Goal: Task Accomplishment & Management: Complete application form

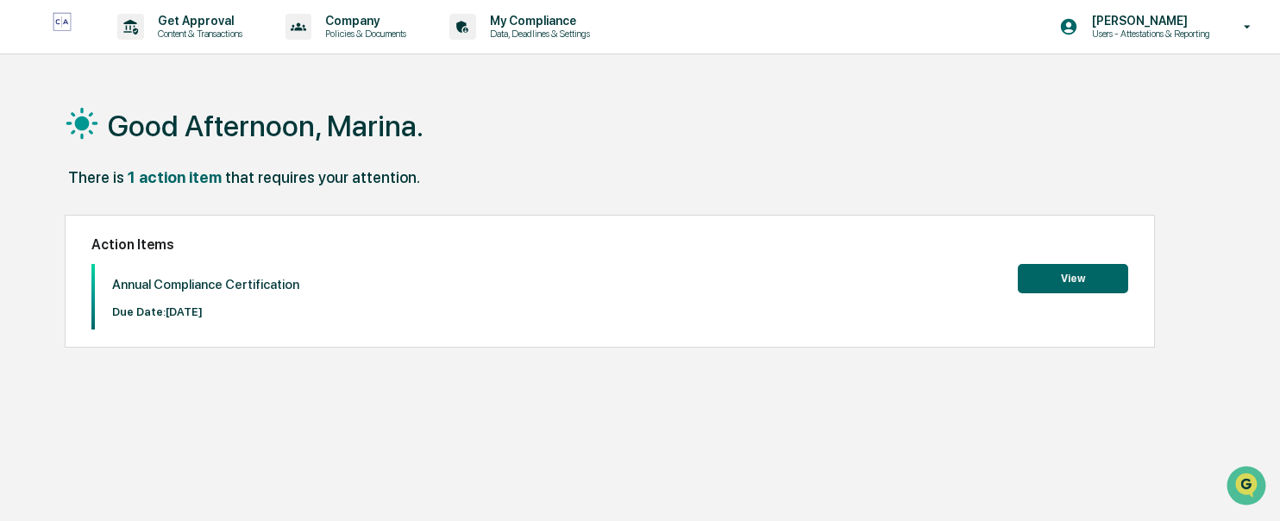
click at [1035, 279] on button "View" at bounding box center [1073, 278] width 110 height 29
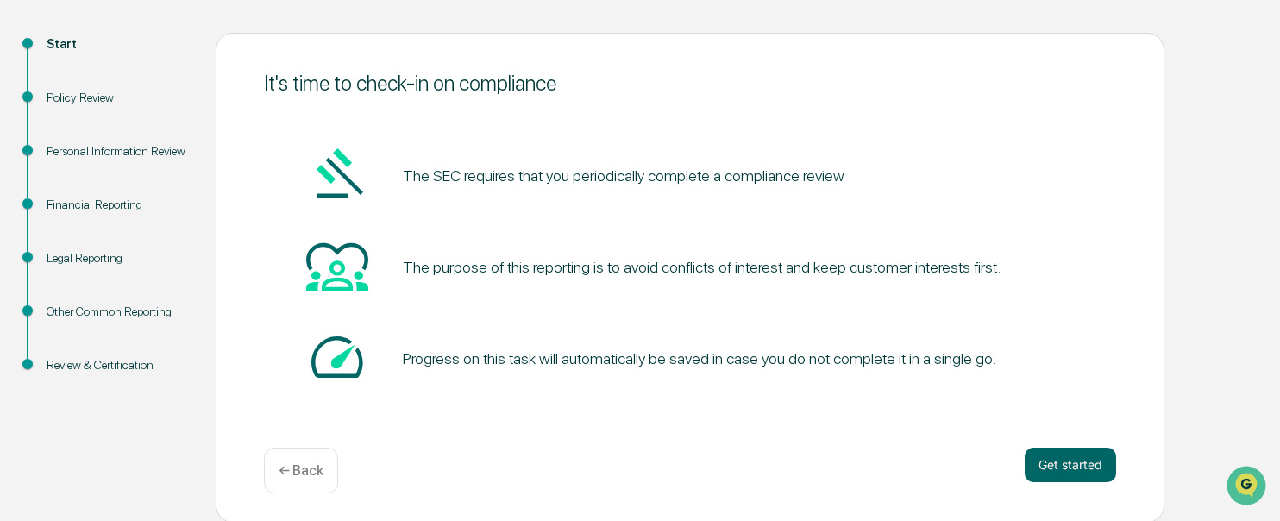
scroll to position [173, 0]
click at [1058, 468] on button "Get started" at bounding box center [1070, 465] width 91 height 35
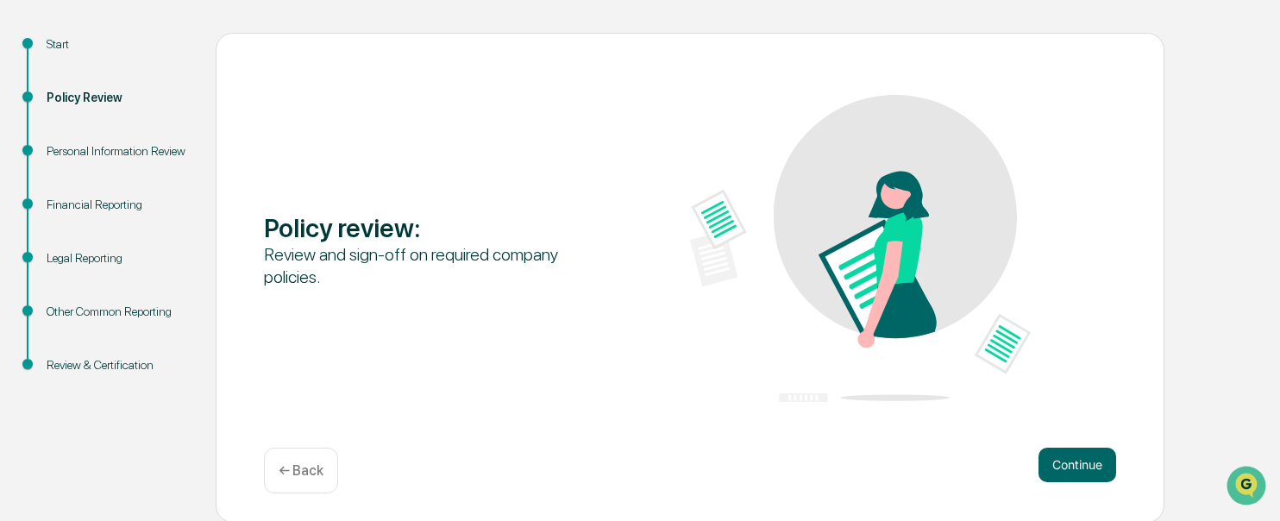
click at [1066, 463] on button "Continue" at bounding box center [1078, 465] width 78 height 35
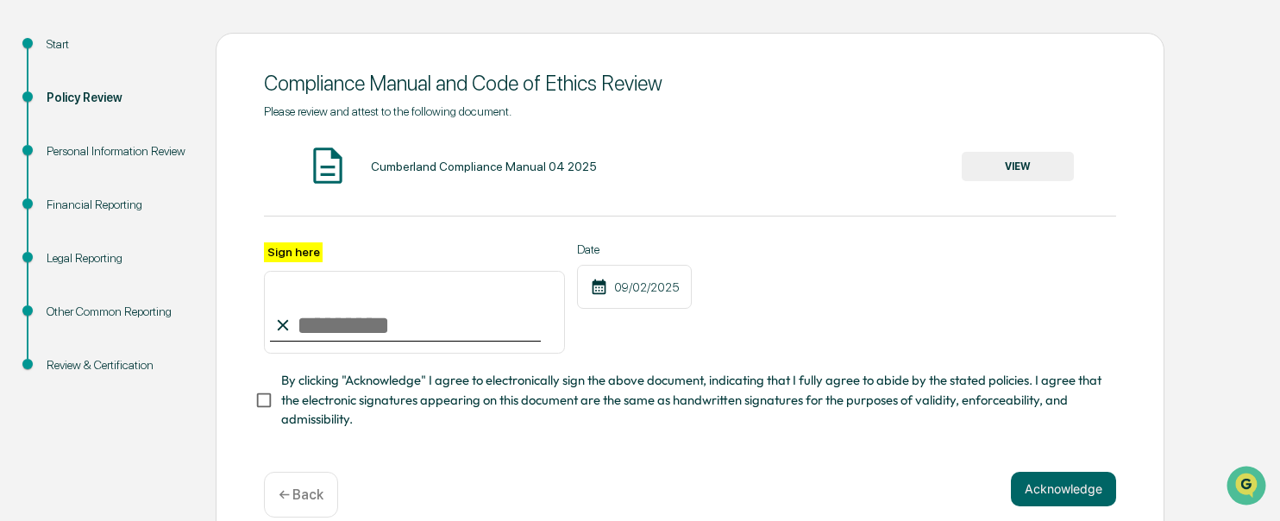
click at [1000, 163] on button "VIEW" at bounding box center [1018, 166] width 112 height 29
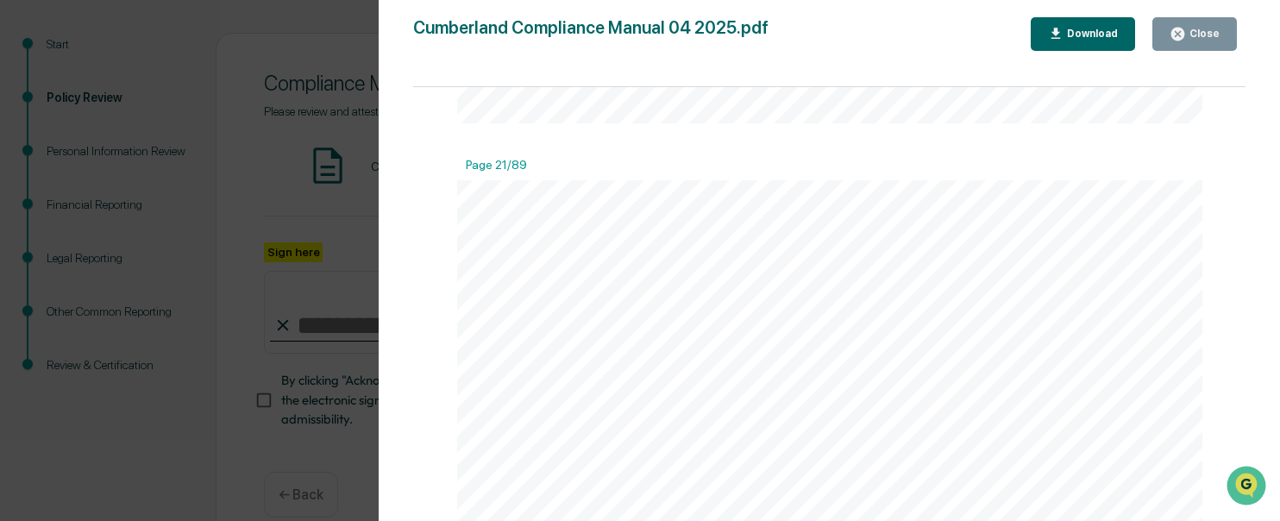
scroll to position [13548, 0]
click at [1076, 35] on div "Download" at bounding box center [1091, 34] width 54 height 12
click at [1175, 36] on icon "button" at bounding box center [1177, 34] width 13 height 13
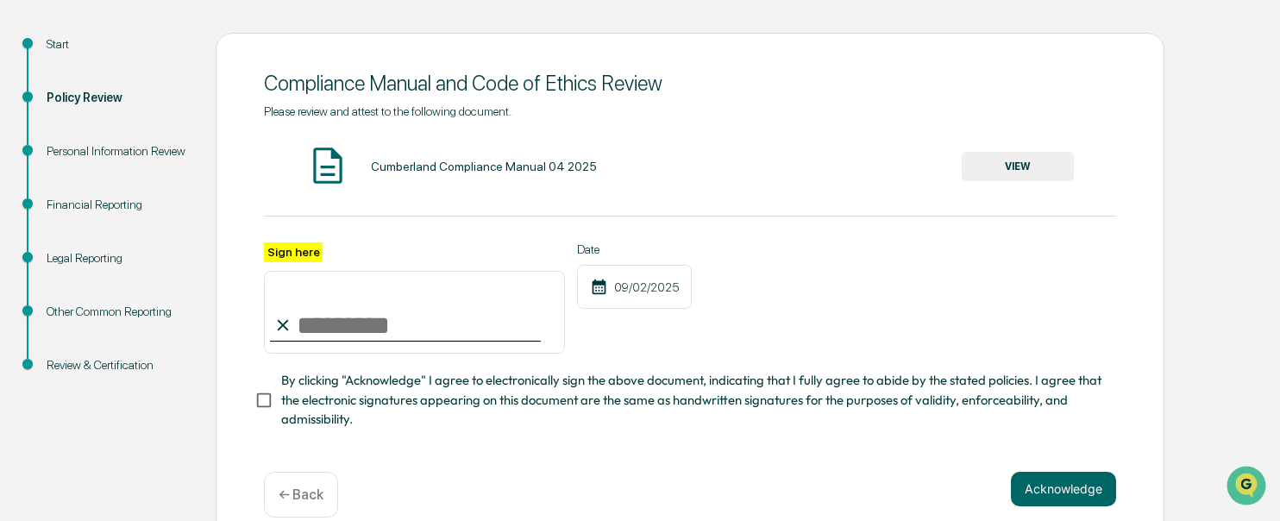
click at [298, 334] on input "Sign here" at bounding box center [414, 312] width 301 height 83
type input "**********"
click at [1063, 487] on button "Acknowledge" at bounding box center [1063, 489] width 105 height 35
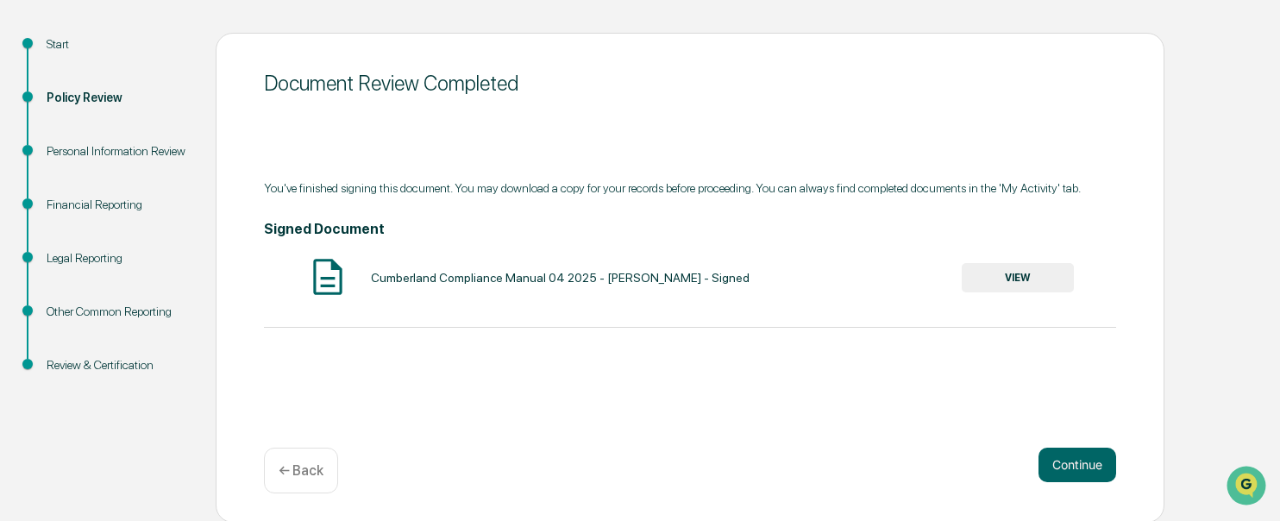
click at [993, 273] on button "VIEW" at bounding box center [1018, 277] width 112 height 29
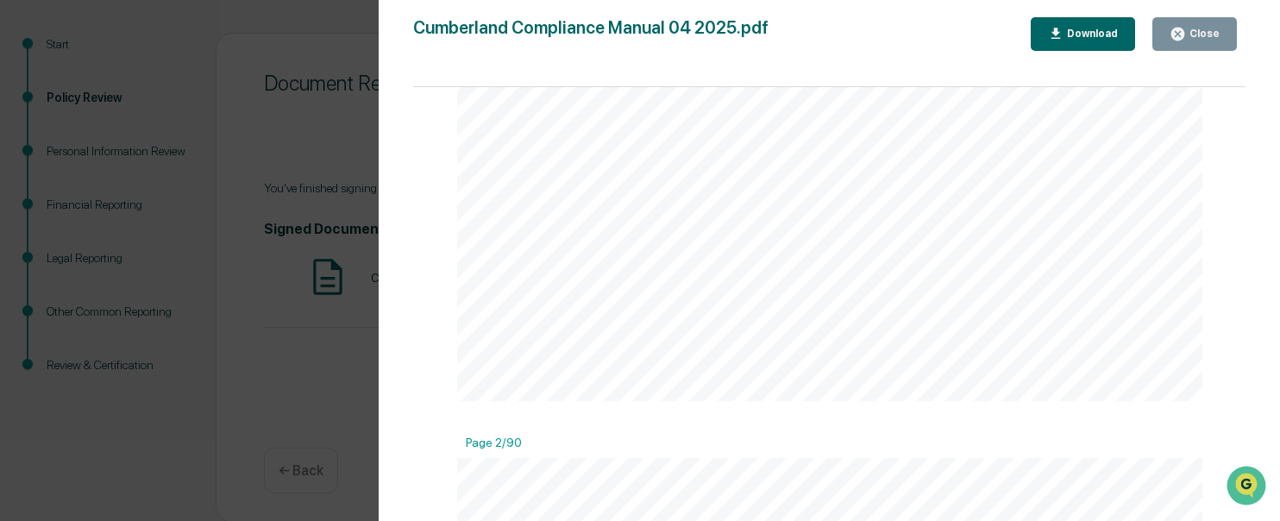
scroll to position [431, 0]
click at [894, 36] on div "Cumberland Compliance Manual 04 2025.pdf Close Download" at bounding box center [829, 34] width 832 height 34
click at [1180, 31] on icon "button" at bounding box center [1178, 34] width 16 height 16
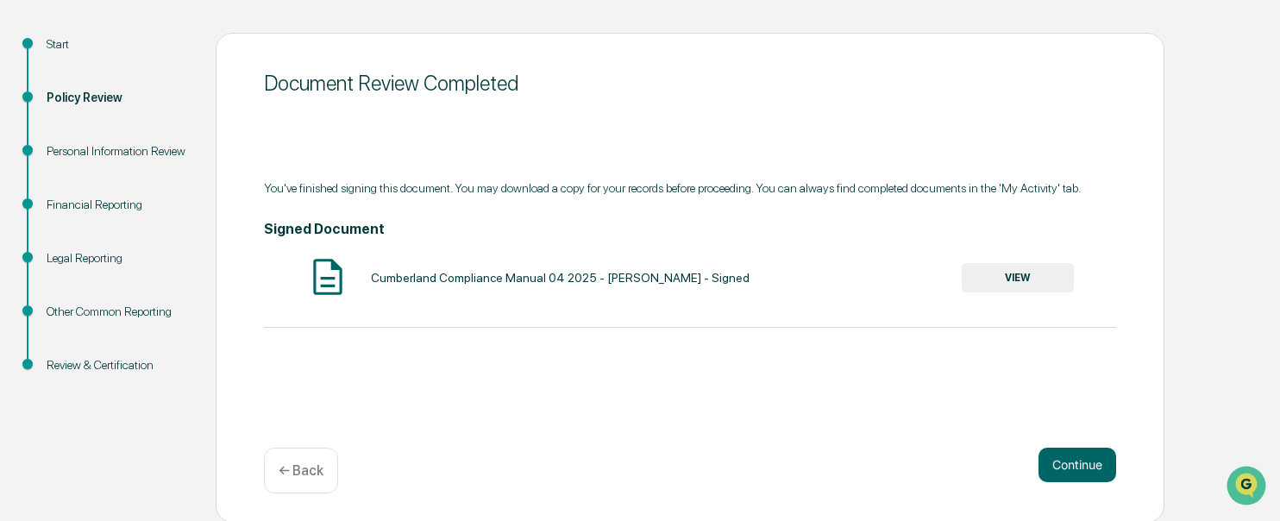
click at [1067, 469] on button "Continue" at bounding box center [1078, 465] width 78 height 35
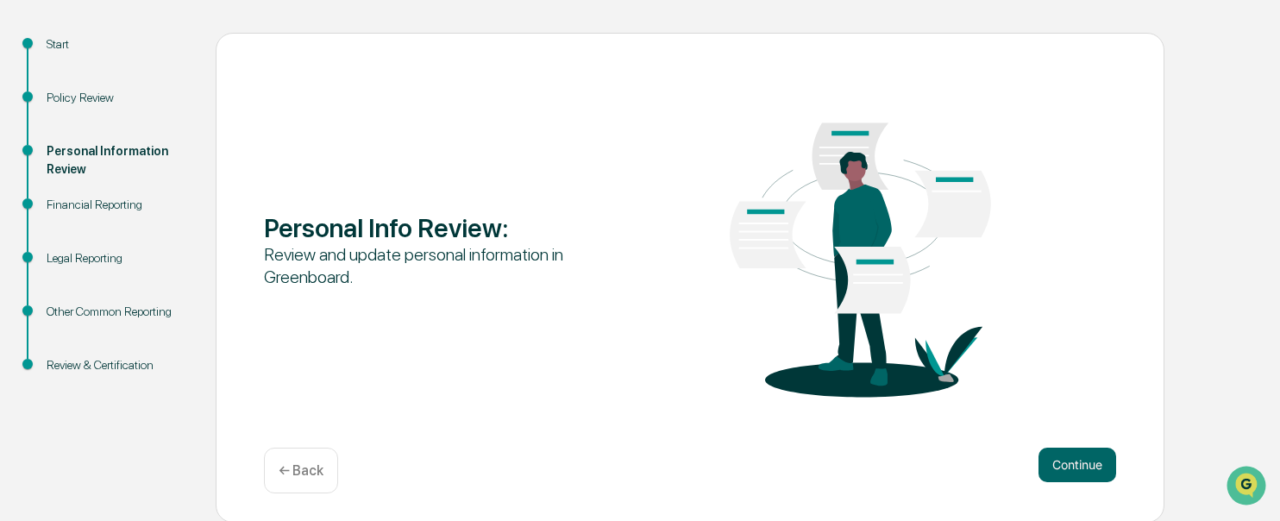
click at [1077, 461] on button "Continue" at bounding box center [1078, 465] width 78 height 35
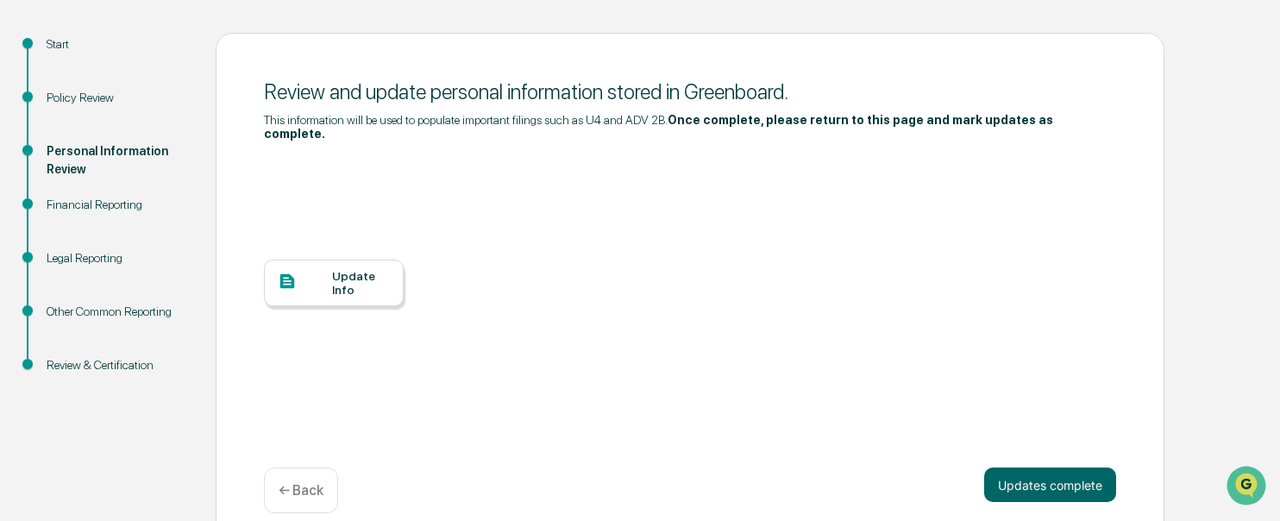
click at [345, 269] on div "Update Info" at bounding box center [361, 283] width 58 height 28
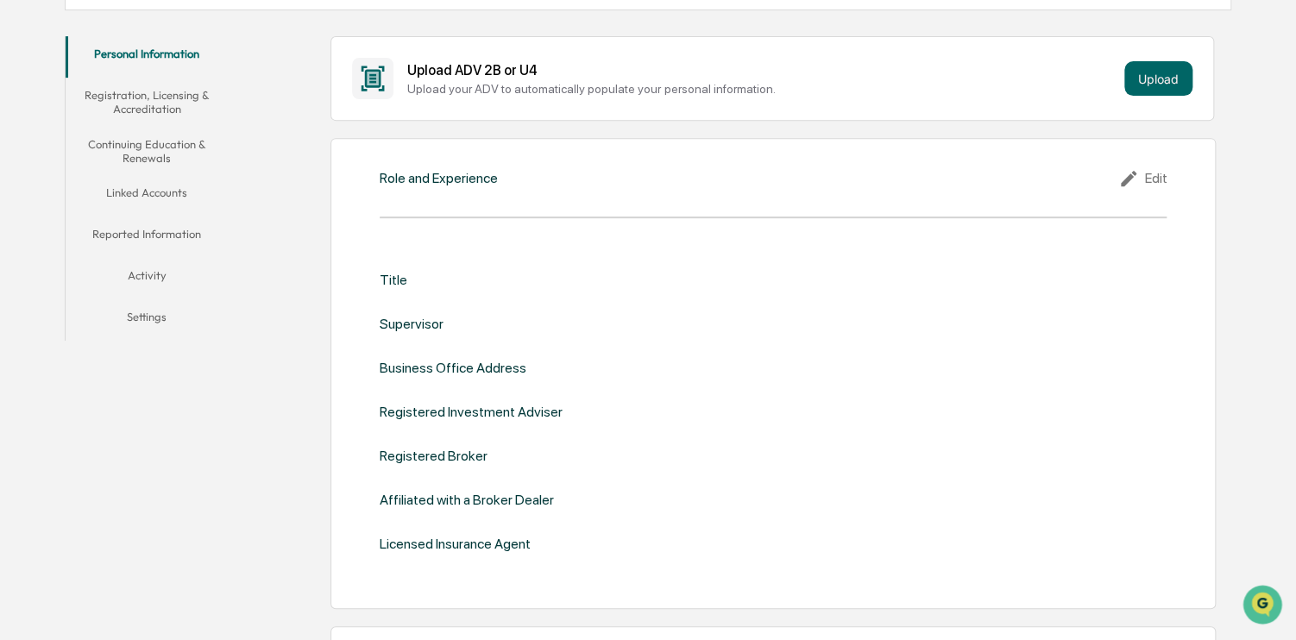
scroll to position [259, 0]
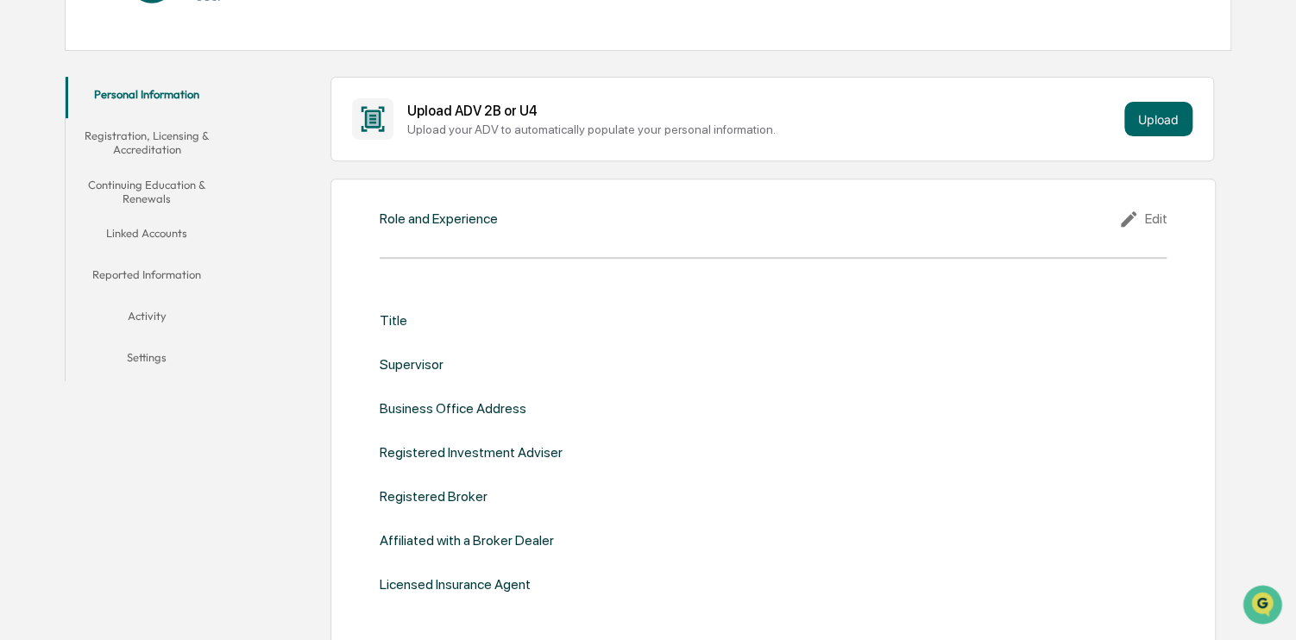
click at [492, 241] on div "Role and Experience Edit Title Supervisor Business Office Address Registered In…" at bounding box center [772, 414] width 885 height 471
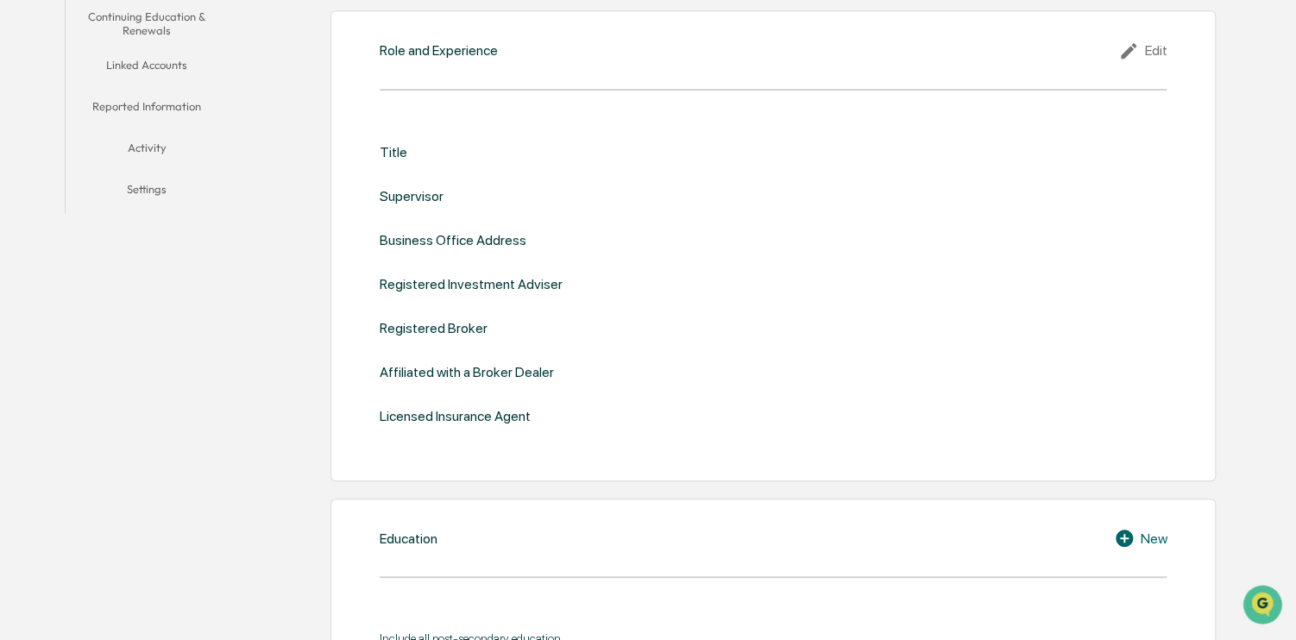
scroll to position [431, 0]
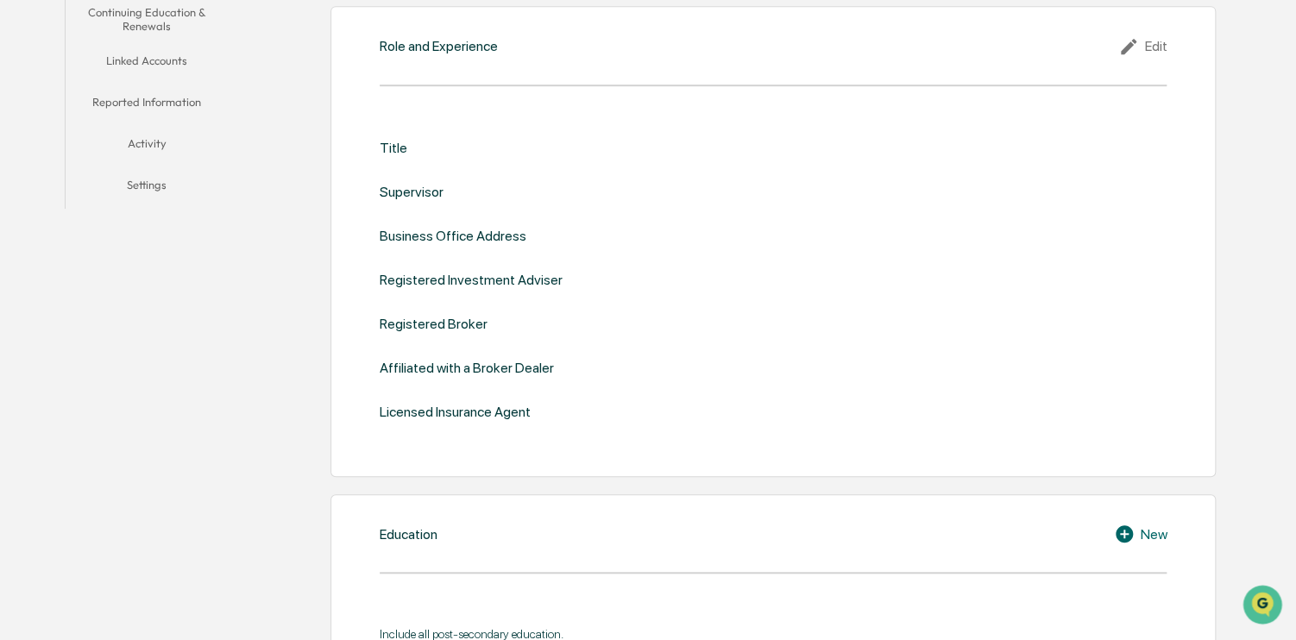
click at [388, 148] on div "Title" at bounding box center [394, 148] width 28 height 16
click at [391, 149] on div "Title" at bounding box center [394, 148] width 28 height 16
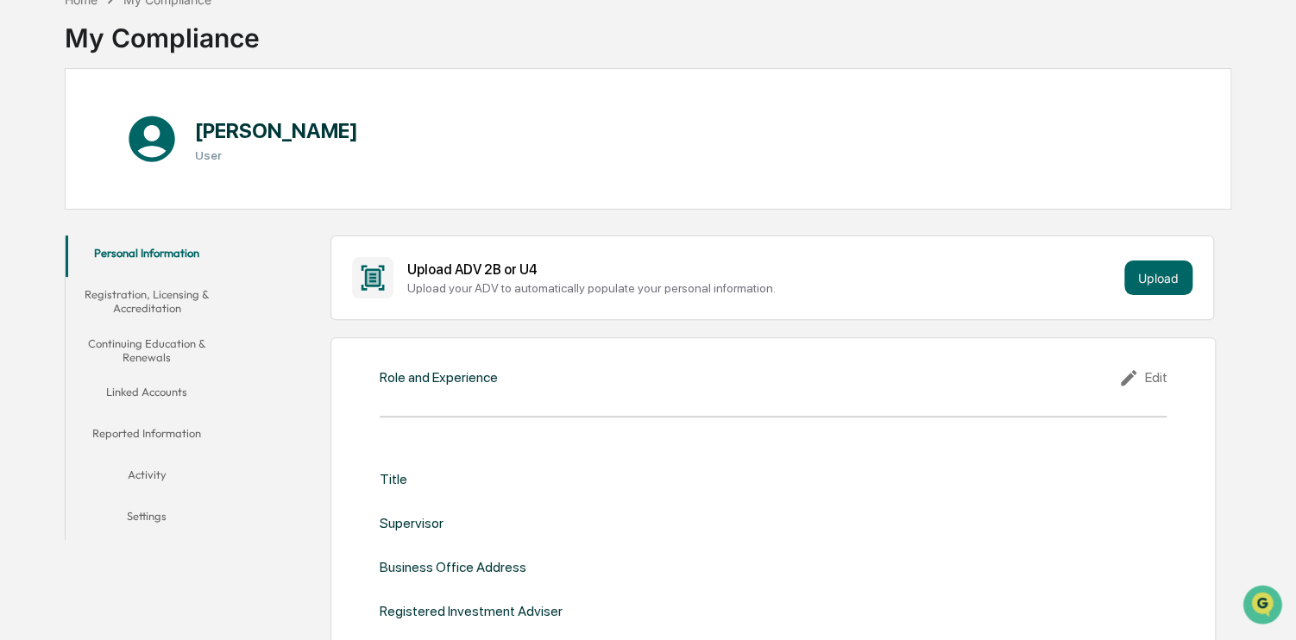
scroll to position [259, 0]
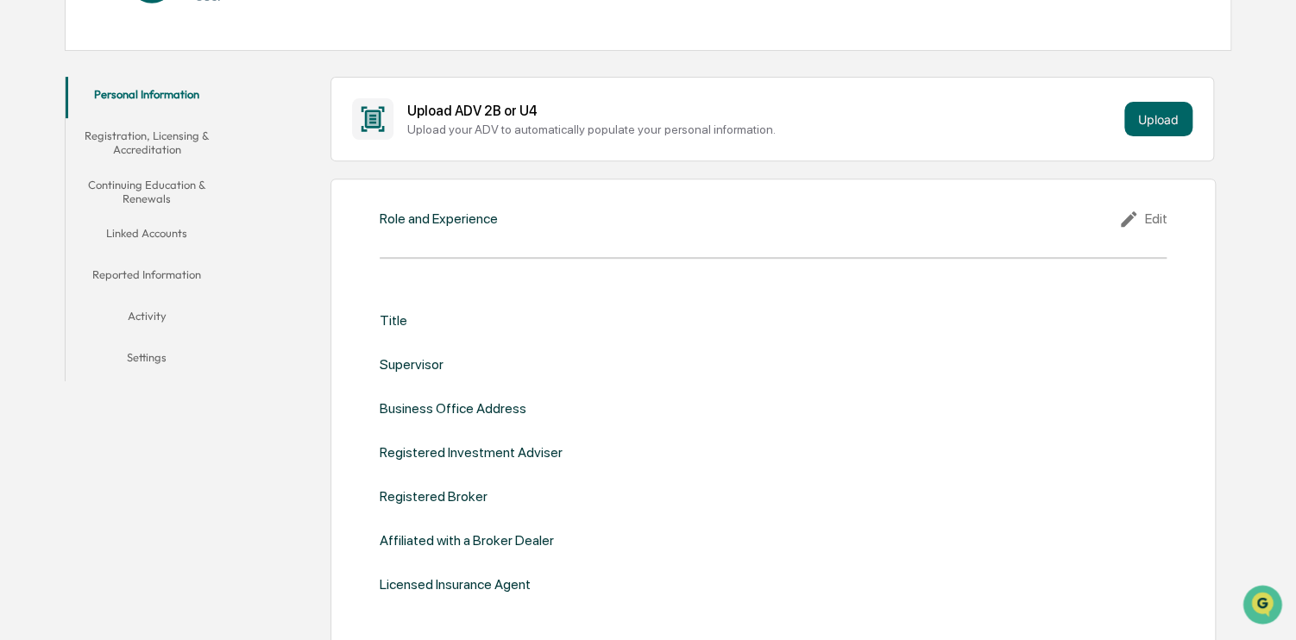
click at [1122, 218] on icon at bounding box center [1131, 219] width 26 height 21
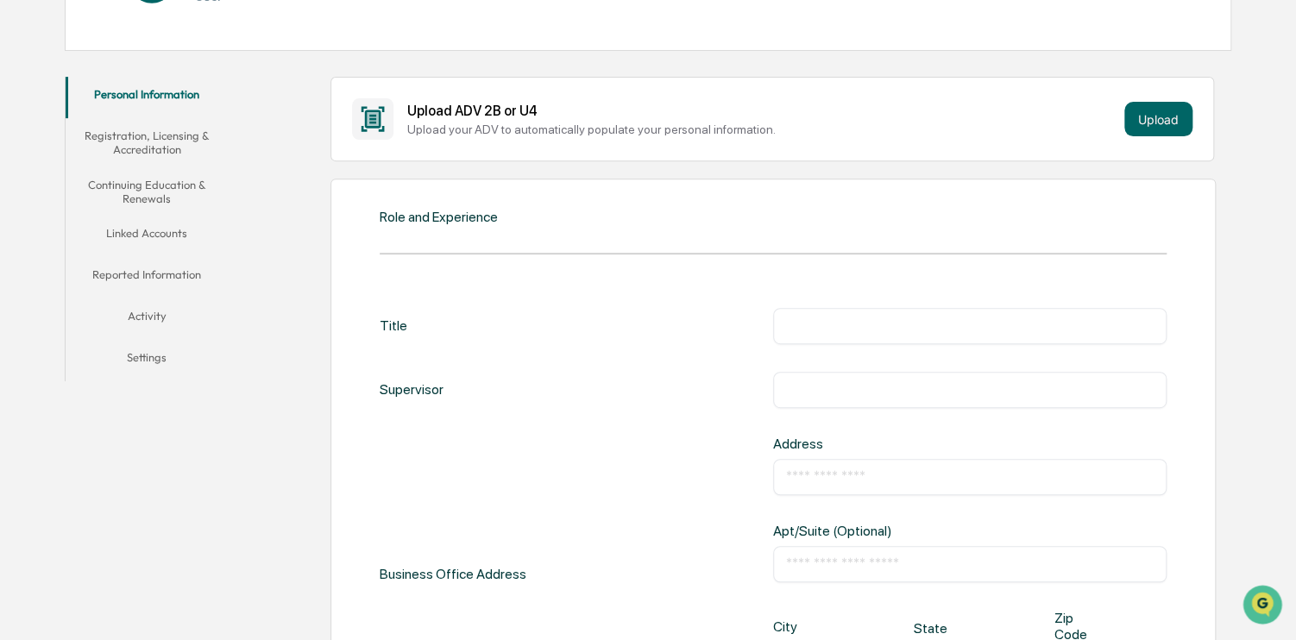
click at [409, 237] on div "Role and Experience Title ​ Supervisor ​ Business Office Address Address ​ Apt/…" at bounding box center [772, 618] width 885 height 878
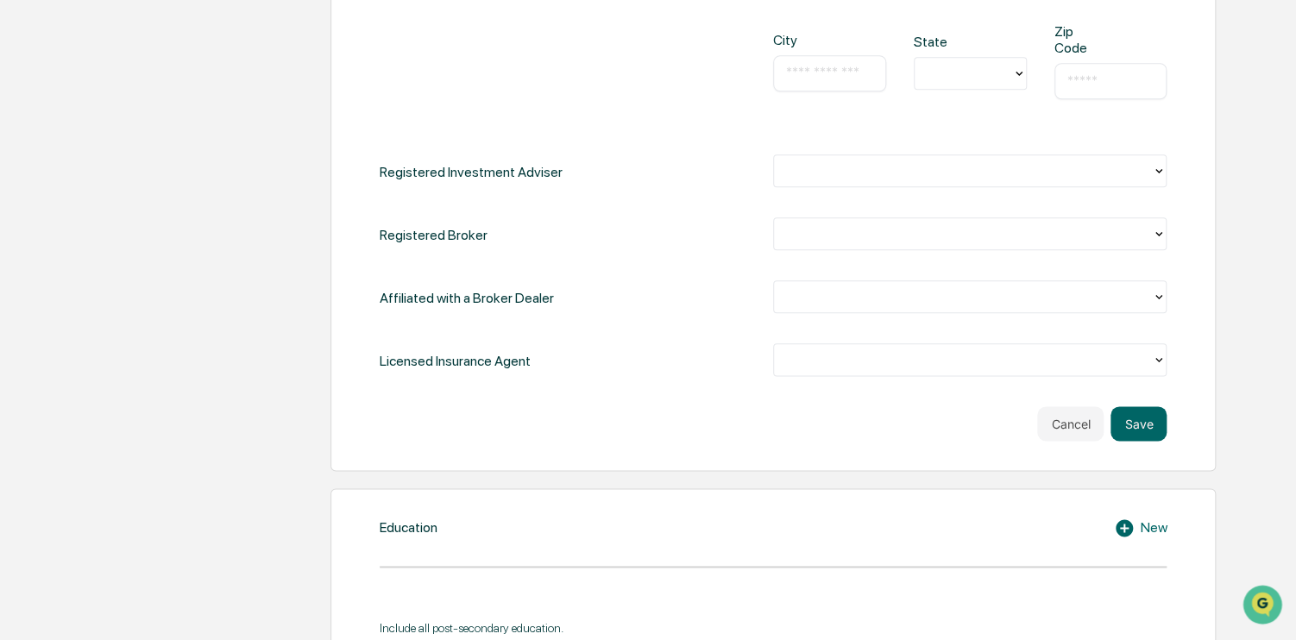
scroll to position [949, 0]
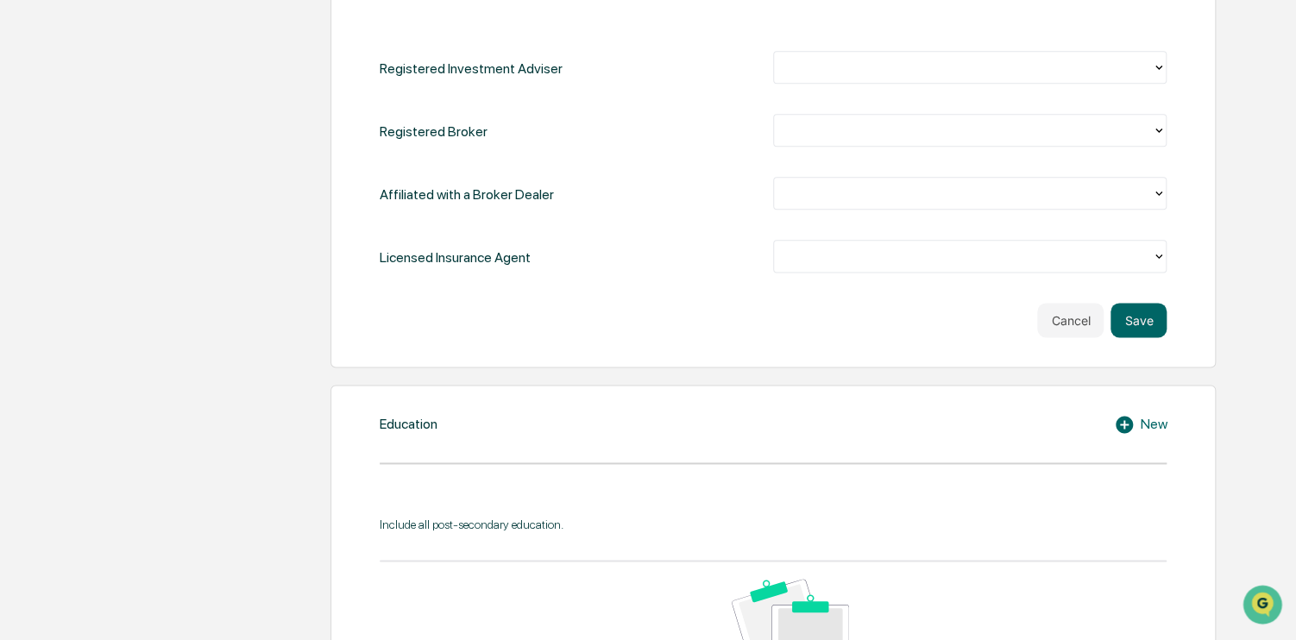
click at [1051, 315] on button "Cancel" at bounding box center [1070, 320] width 66 height 35
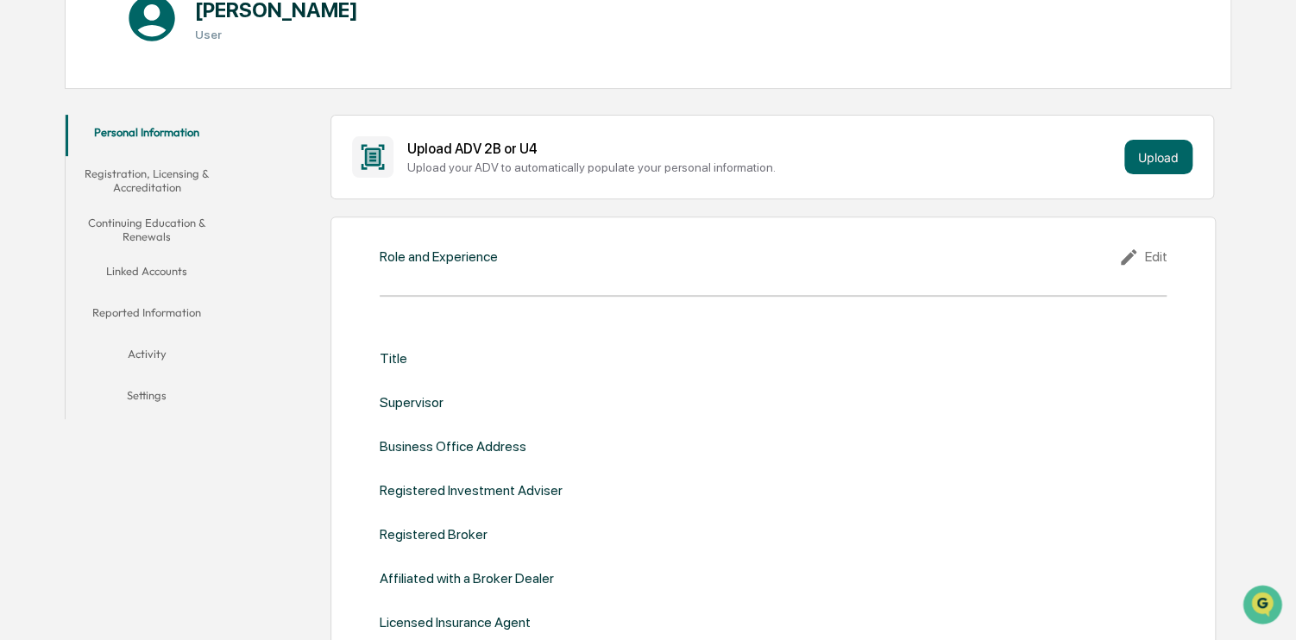
scroll to position [0, 0]
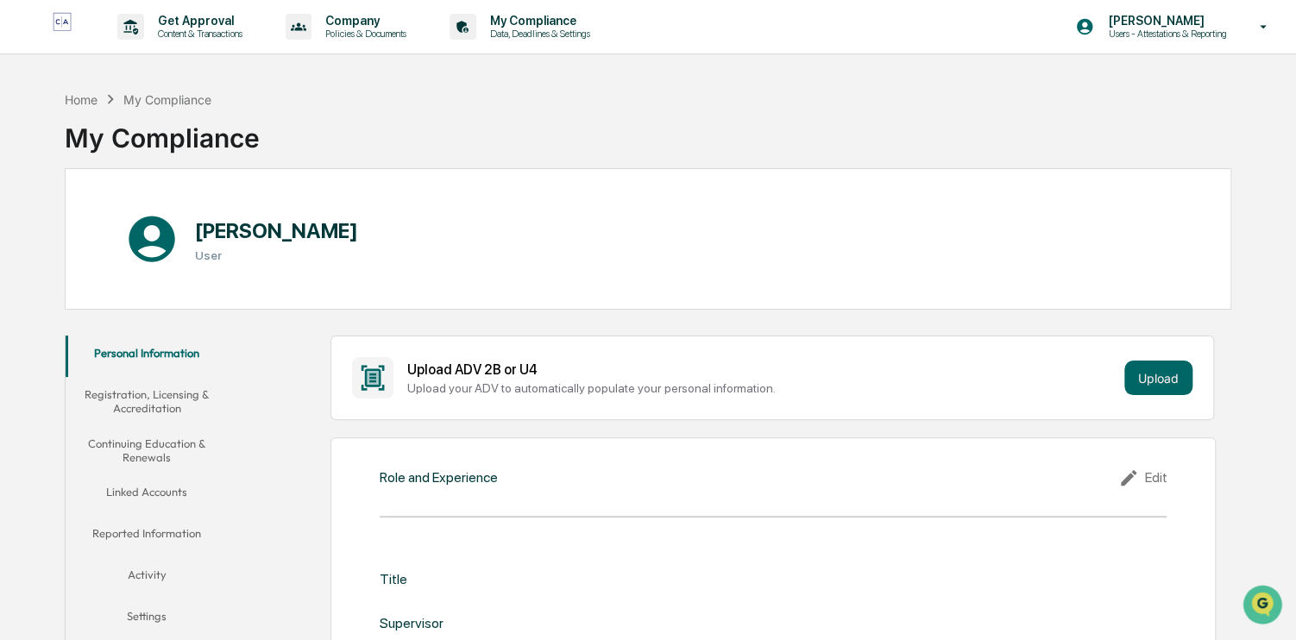
click at [1148, 379] on button "Upload" at bounding box center [1158, 378] width 68 height 35
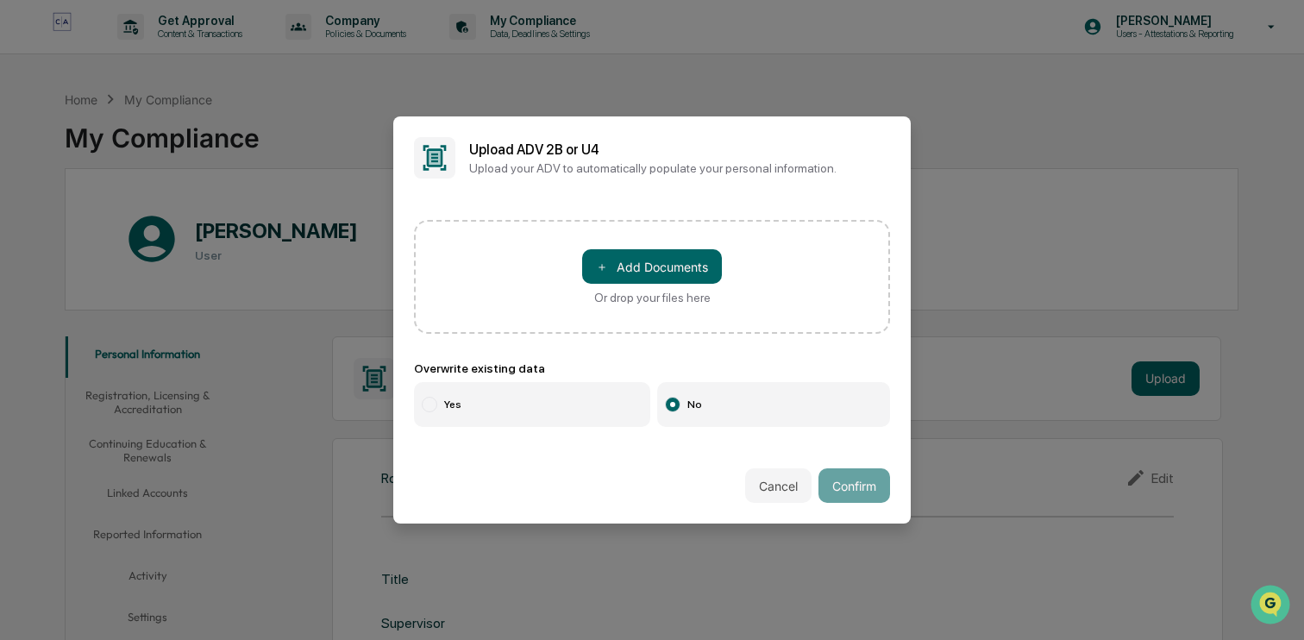
click at [607, 272] on span "＋" at bounding box center [602, 267] width 12 height 16
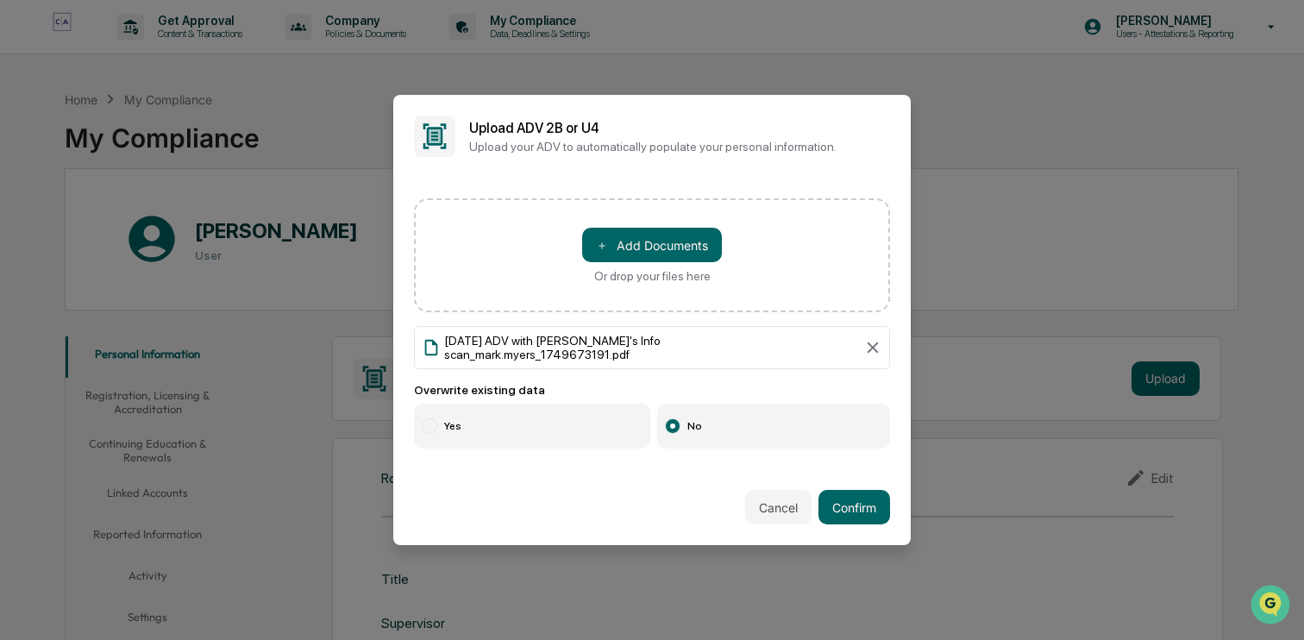
click at [874, 512] on button "Confirm" at bounding box center [855, 507] width 72 height 35
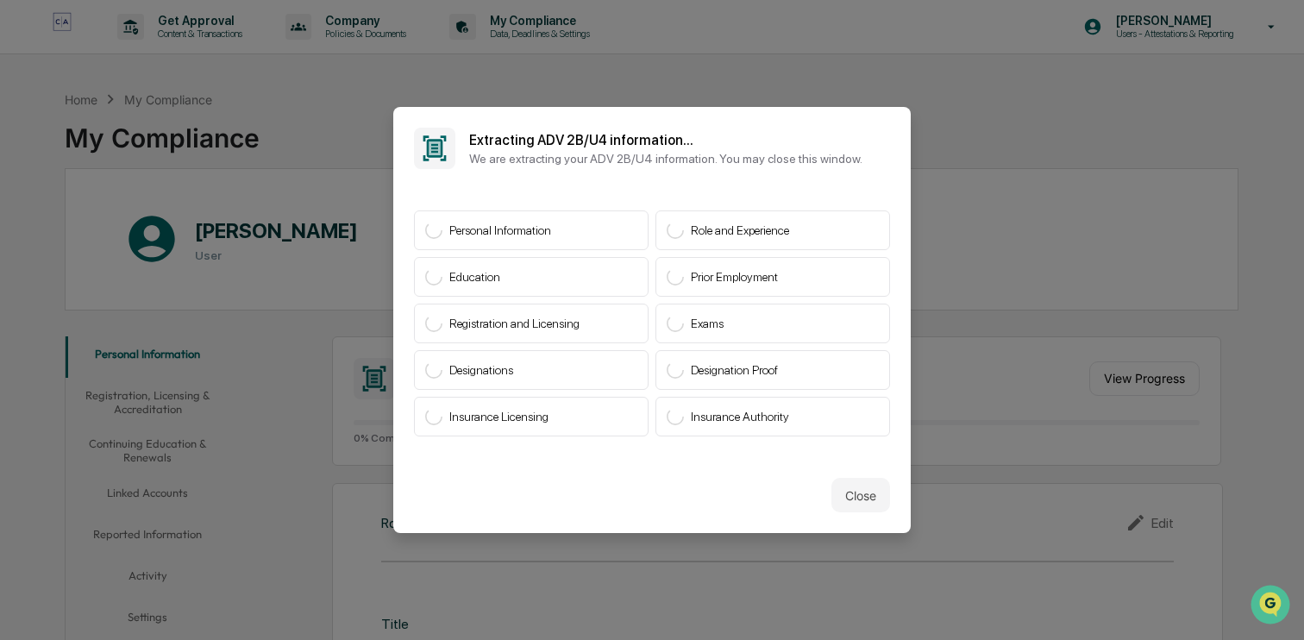
click at [859, 506] on button "Close" at bounding box center [861, 495] width 59 height 35
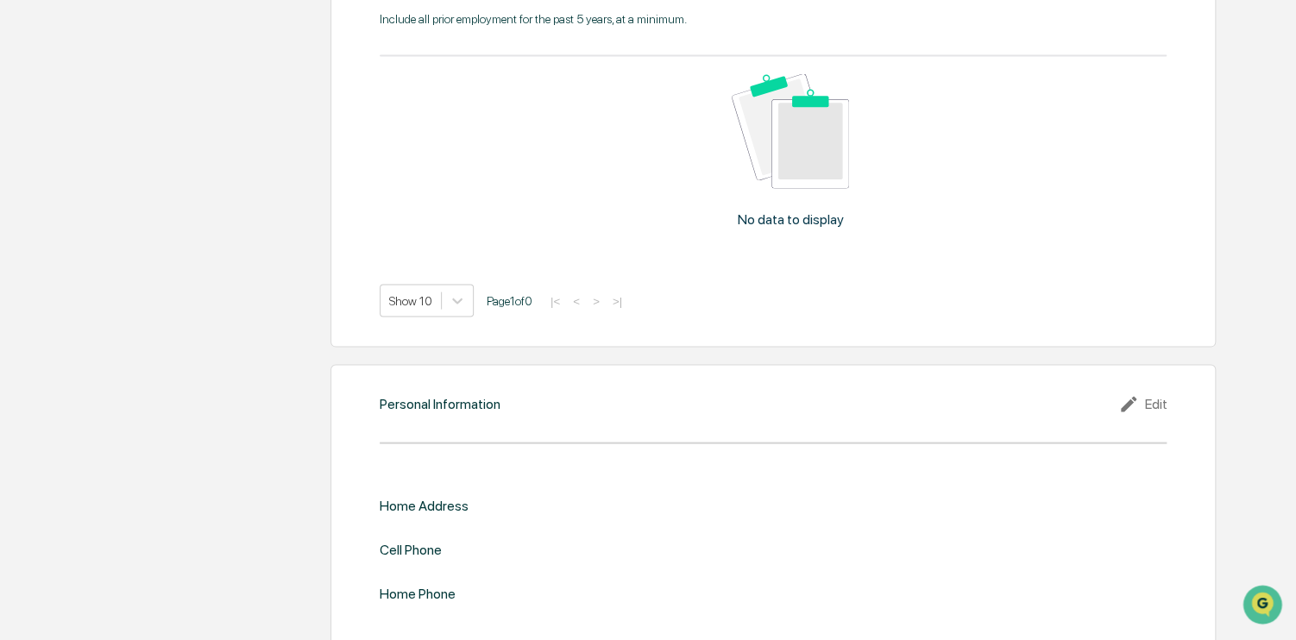
scroll to position [1603, 0]
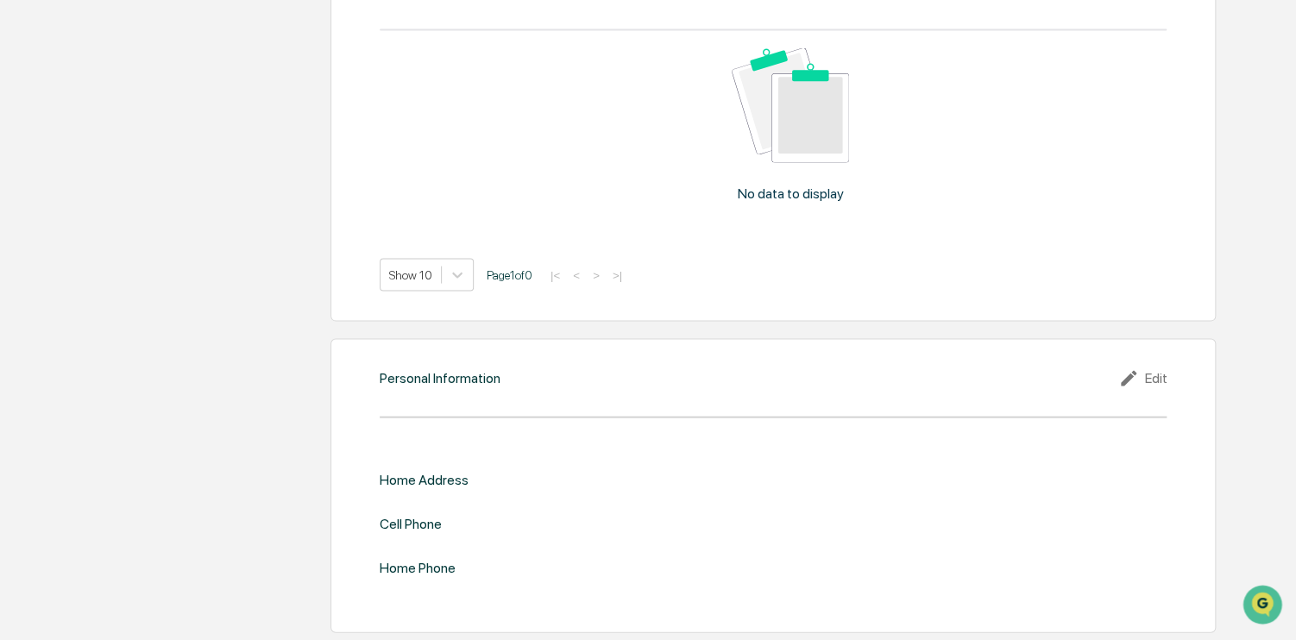
click at [1132, 373] on icon at bounding box center [1131, 377] width 26 height 21
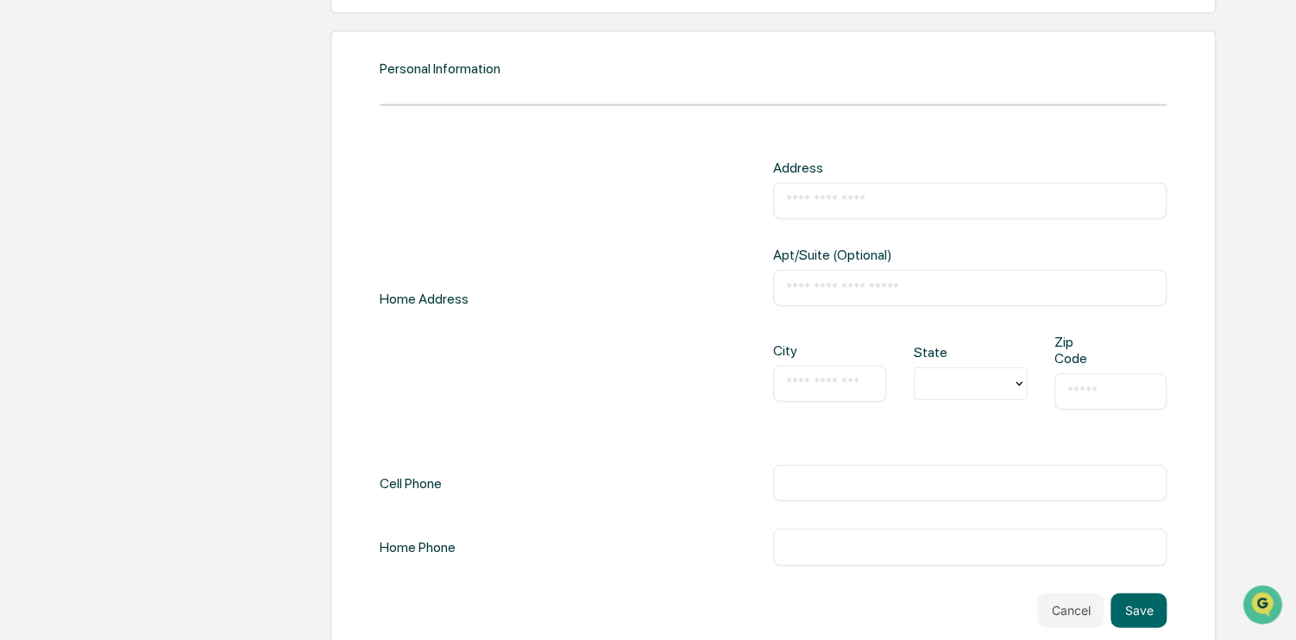
scroll to position [1933, 0]
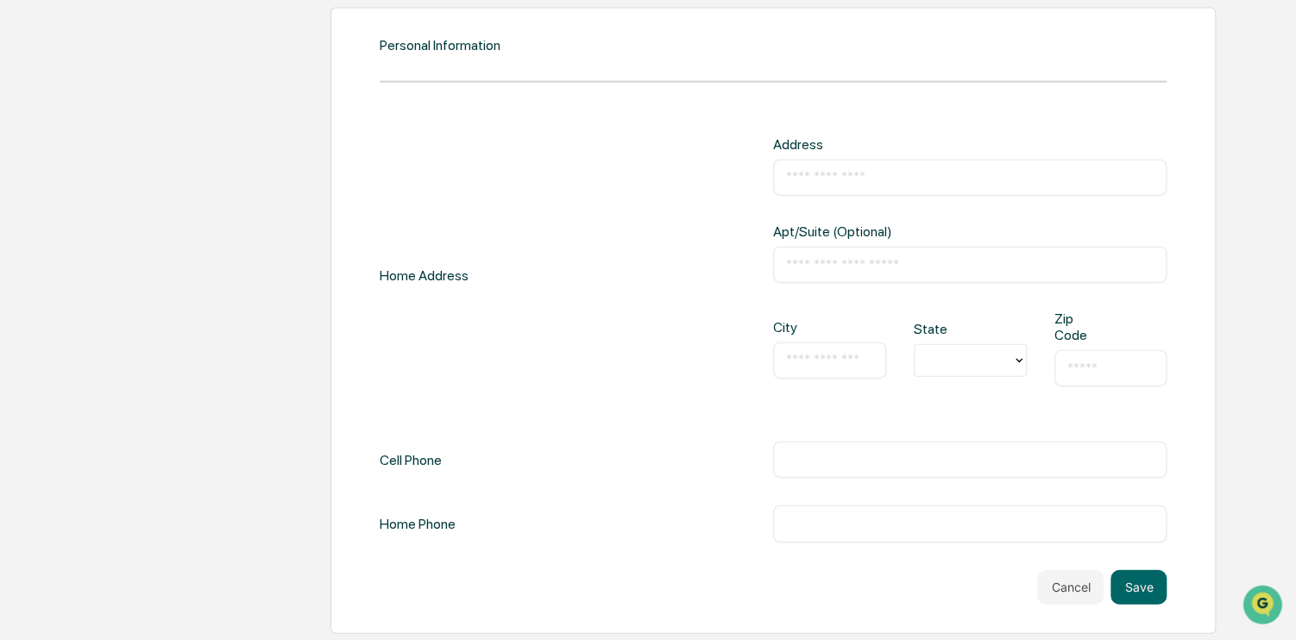
click at [810, 175] on input "text" at bounding box center [969, 177] width 367 height 17
type input "**********"
click at [788, 267] on input "text" at bounding box center [969, 264] width 367 height 17
type input "***"
click at [800, 360] on input "text" at bounding box center [829, 360] width 87 height 17
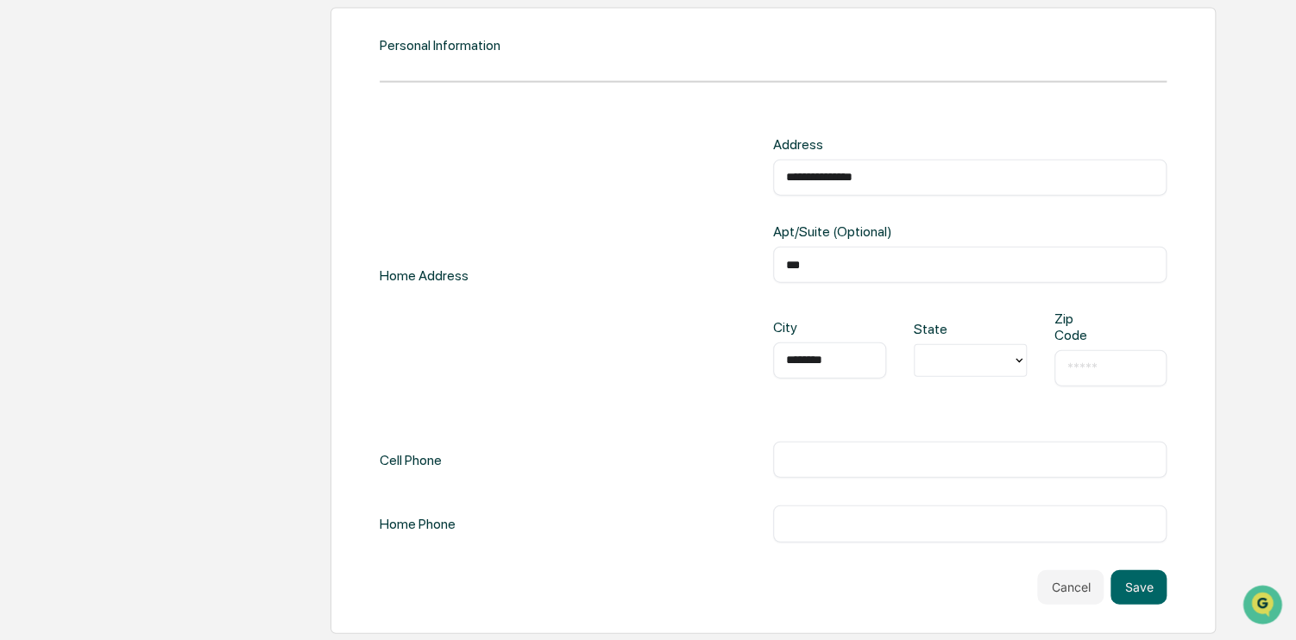
type input "********"
click at [939, 357] on div at bounding box center [963, 360] width 80 height 20
drag, startPoint x: 939, startPoint y: 431, endPoint x: 989, endPoint y: 411, distance: 54.6
click at [940, 428] on div "FL" at bounding box center [969, 433] width 113 height 35
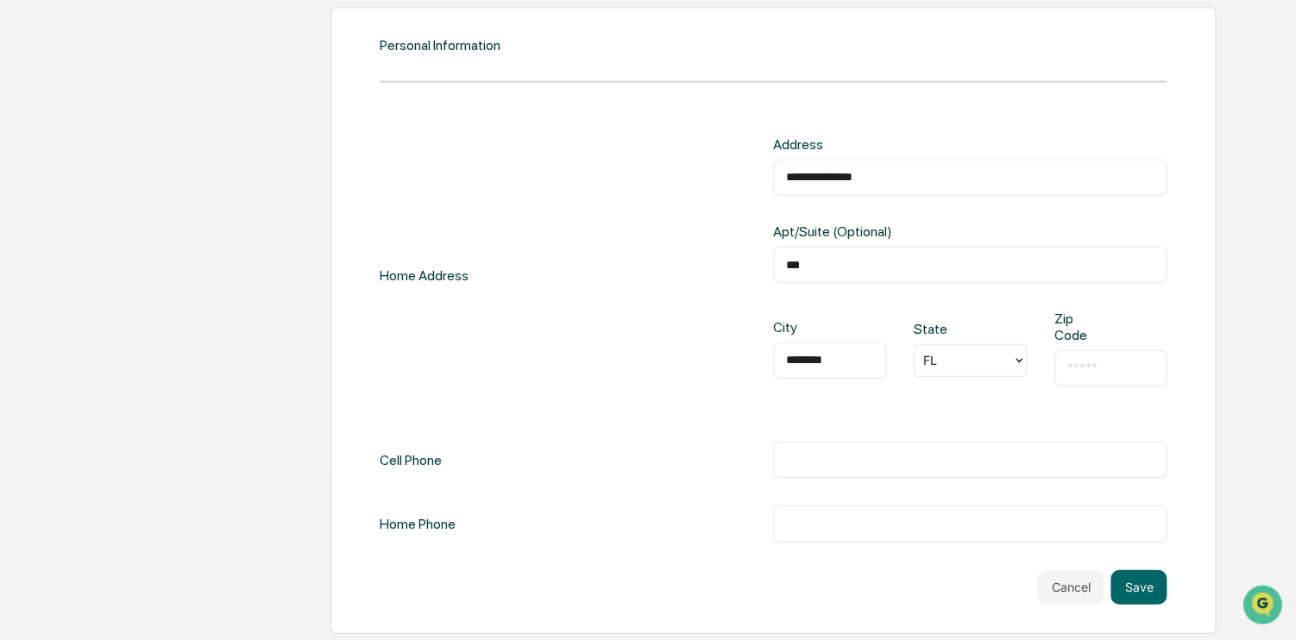
click at [1080, 368] on input "text" at bounding box center [1110, 368] width 87 height 17
type input "*****"
click at [576, 375] on div "**********" at bounding box center [773, 275] width 787 height 278
click at [832, 459] on input "text" at bounding box center [969, 459] width 367 height 17
type input "**********"
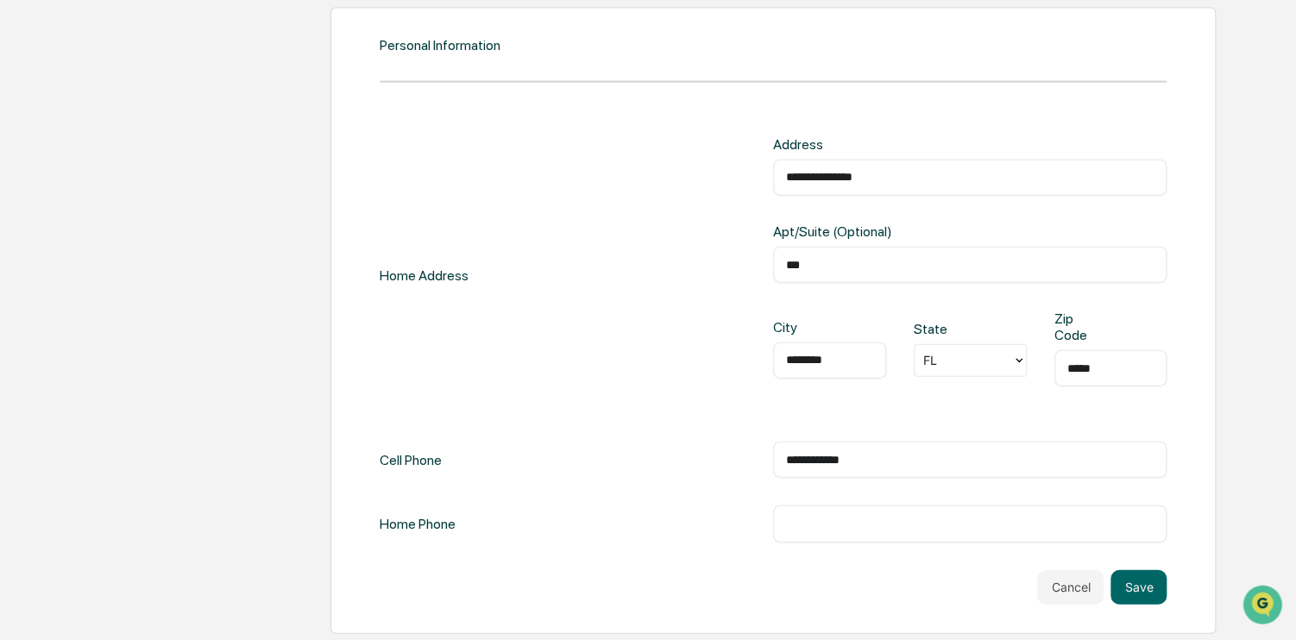
click at [731, 487] on div "**********" at bounding box center [773, 339] width 787 height 406
click at [1155, 584] on button "Save" at bounding box center [1138, 587] width 56 height 35
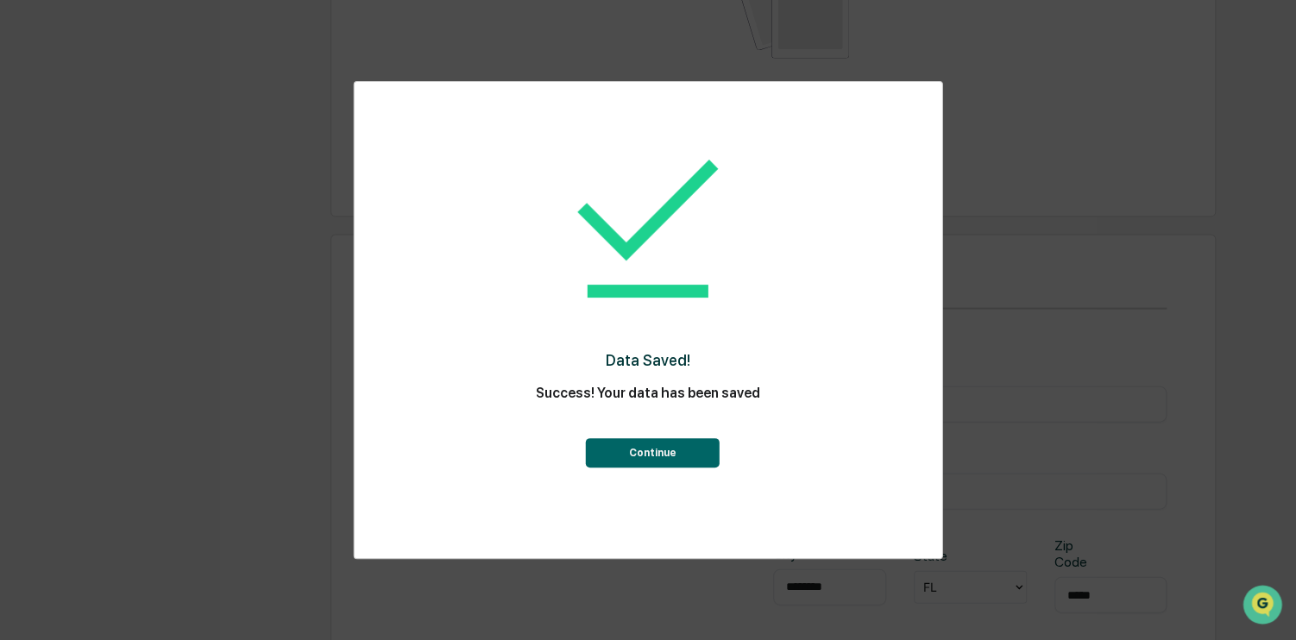
scroll to position [1933, 0]
click at [634, 458] on button "Continue" at bounding box center [652, 452] width 134 height 29
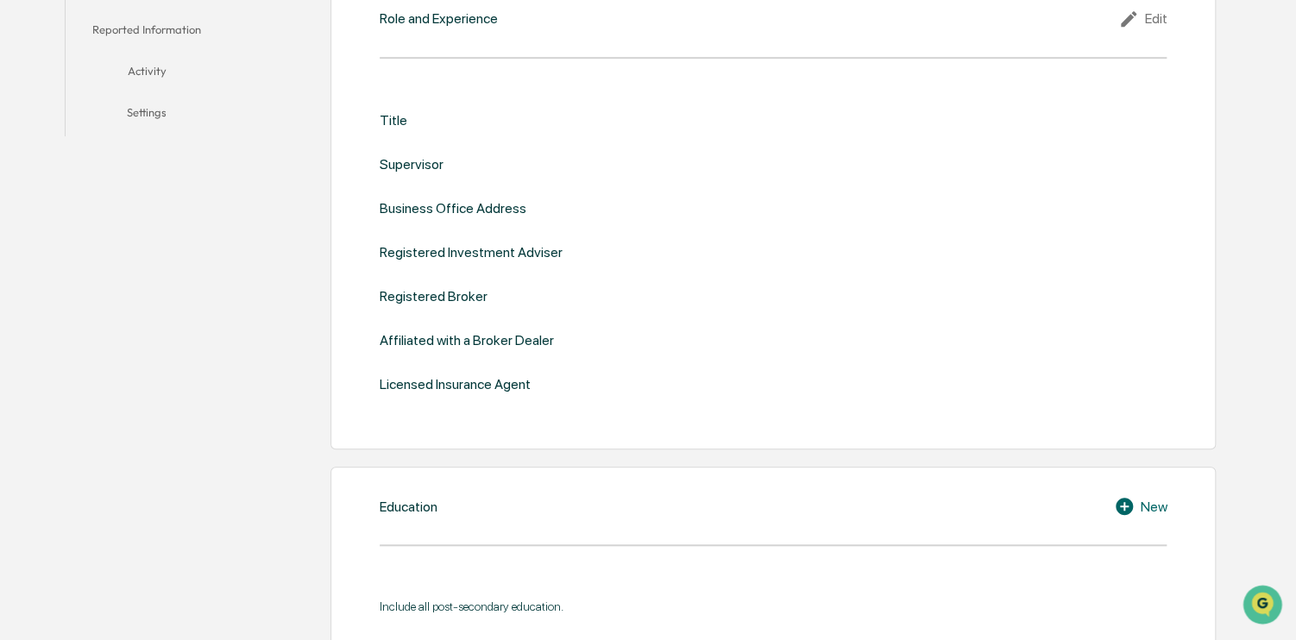
scroll to position [72, 0]
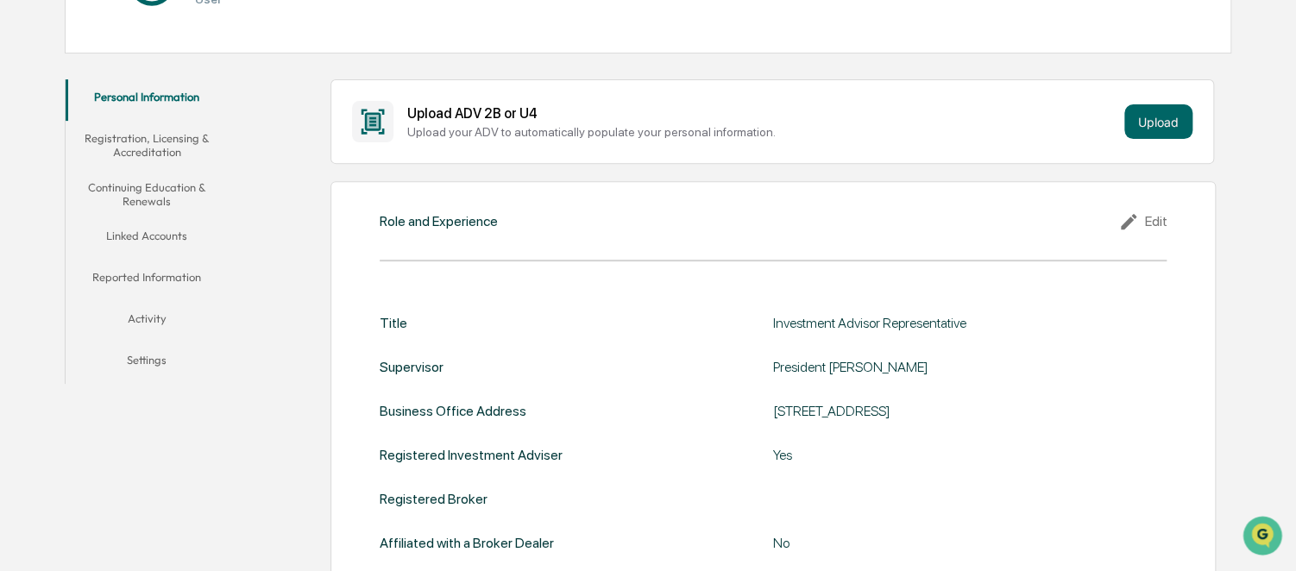
scroll to position [259, 0]
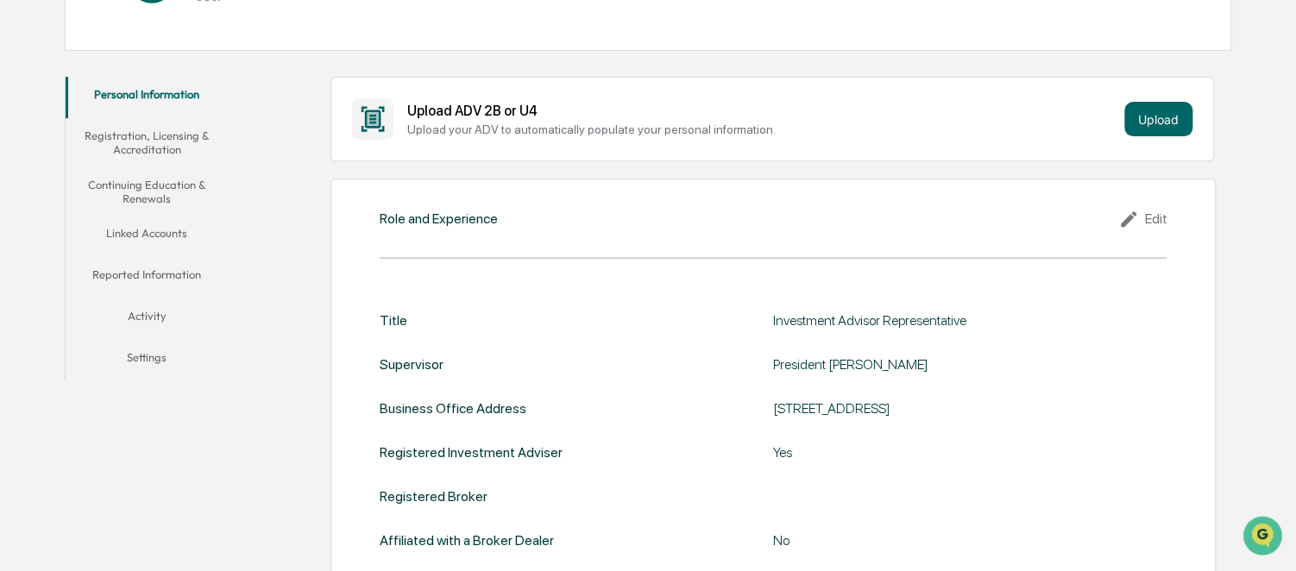
click at [168, 144] on button "Registration, Licensing & Accreditation" at bounding box center [147, 142] width 162 height 49
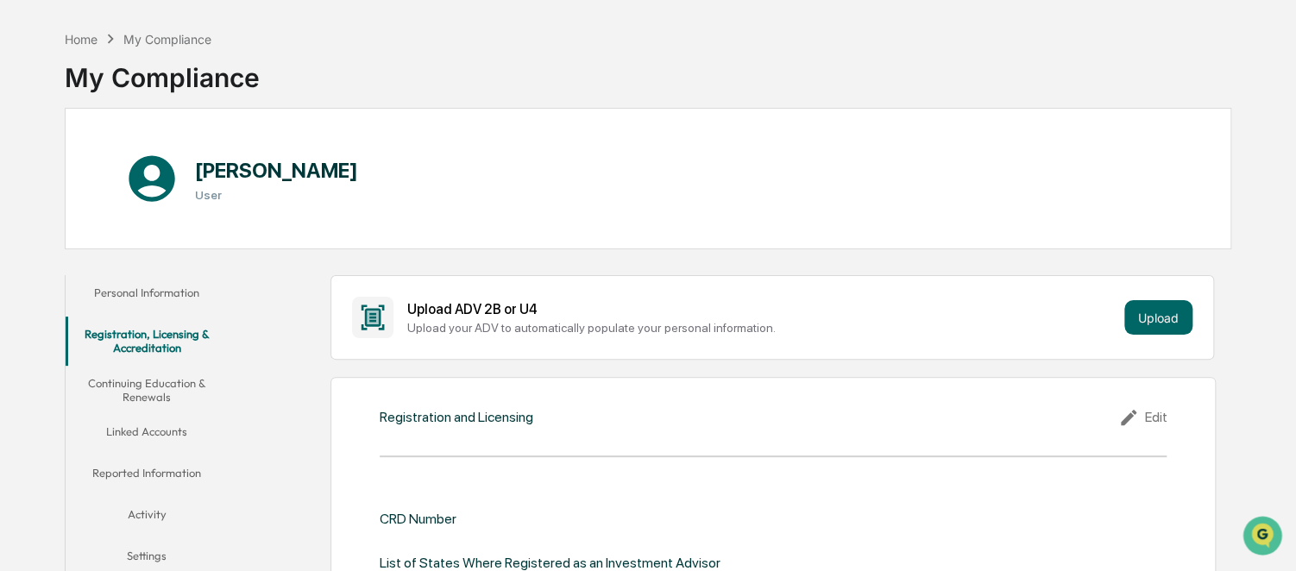
scroll to position [86, 0]
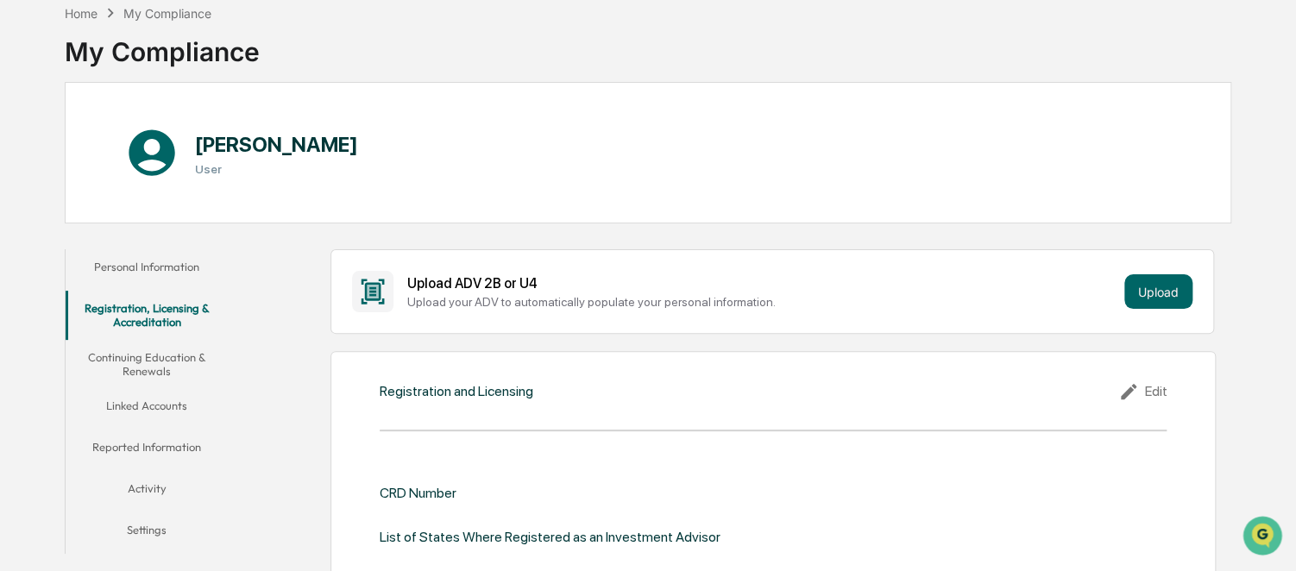
click at [154, 261] on button "Personal Information" at bounding box center [147, 269] width 162 height 41
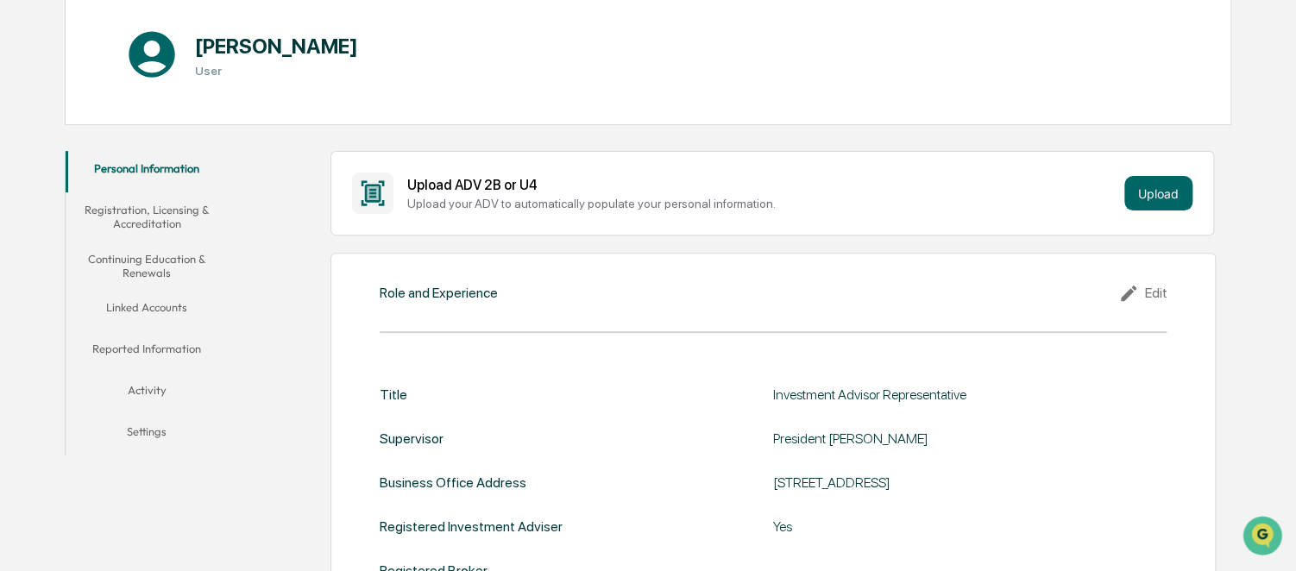
scroll to position [259, 0]
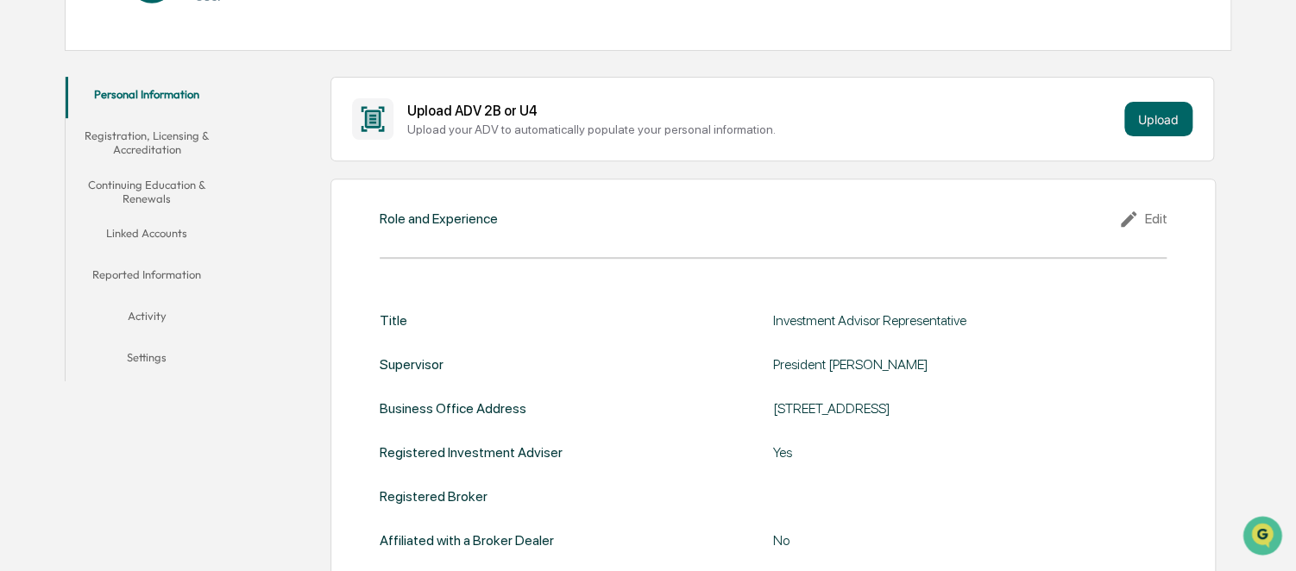
click at [141, 147] on button "Registration, Licensing & Accreditation" at bounding box center [147, 142] width 162 height 49
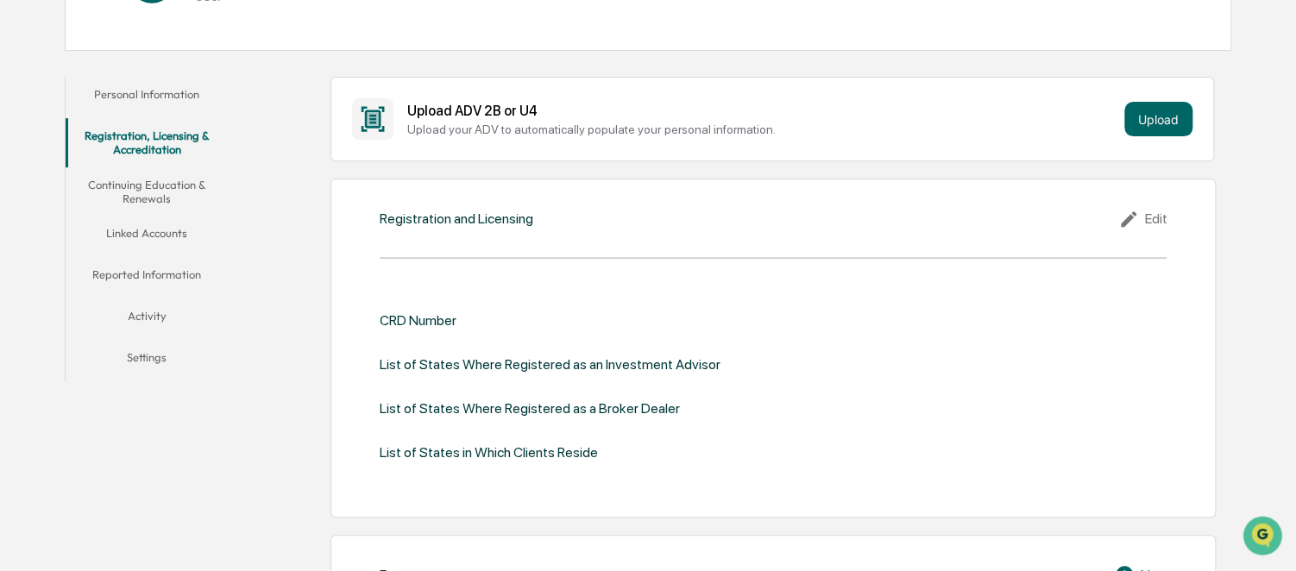
click at [1146, 114] on button "Upload" at bounding box center [1158, 119] width 68 height 35
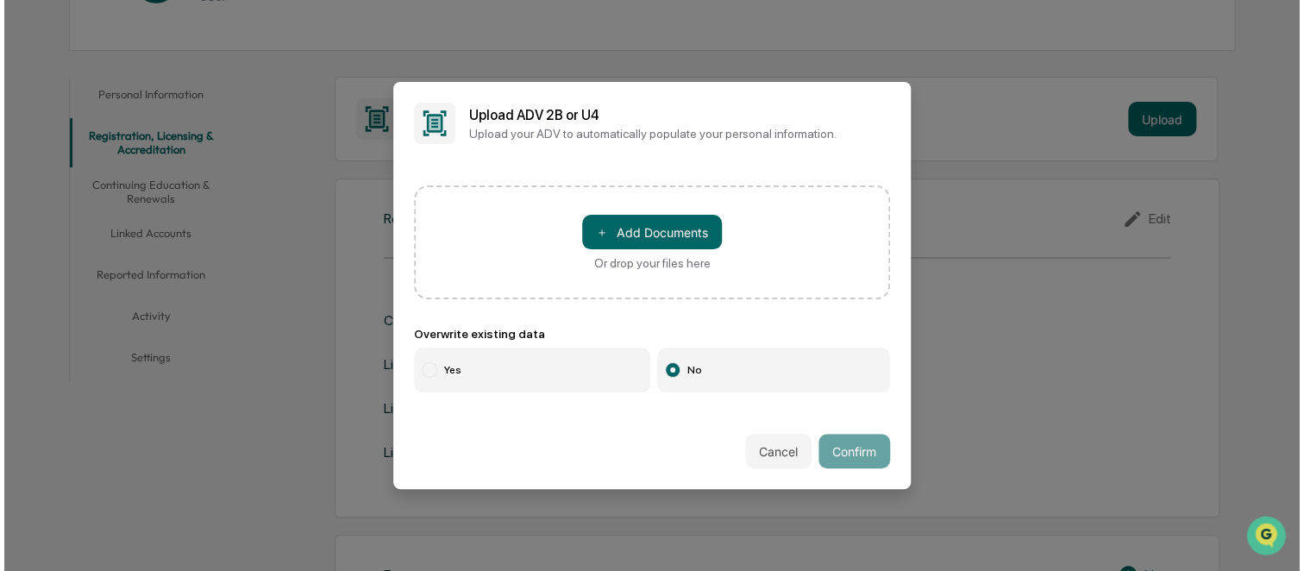
scroll to position [259, 0]
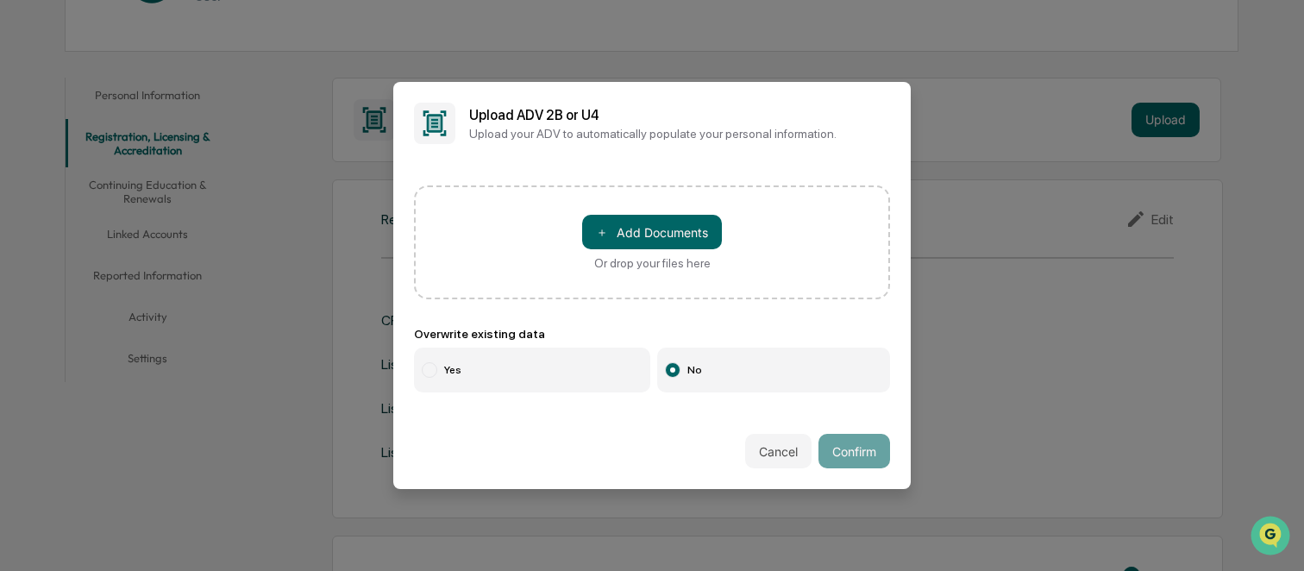
click at [656, 240] on button "＋ Add Documents" at bounding box center [652, 232] width 140 height 35
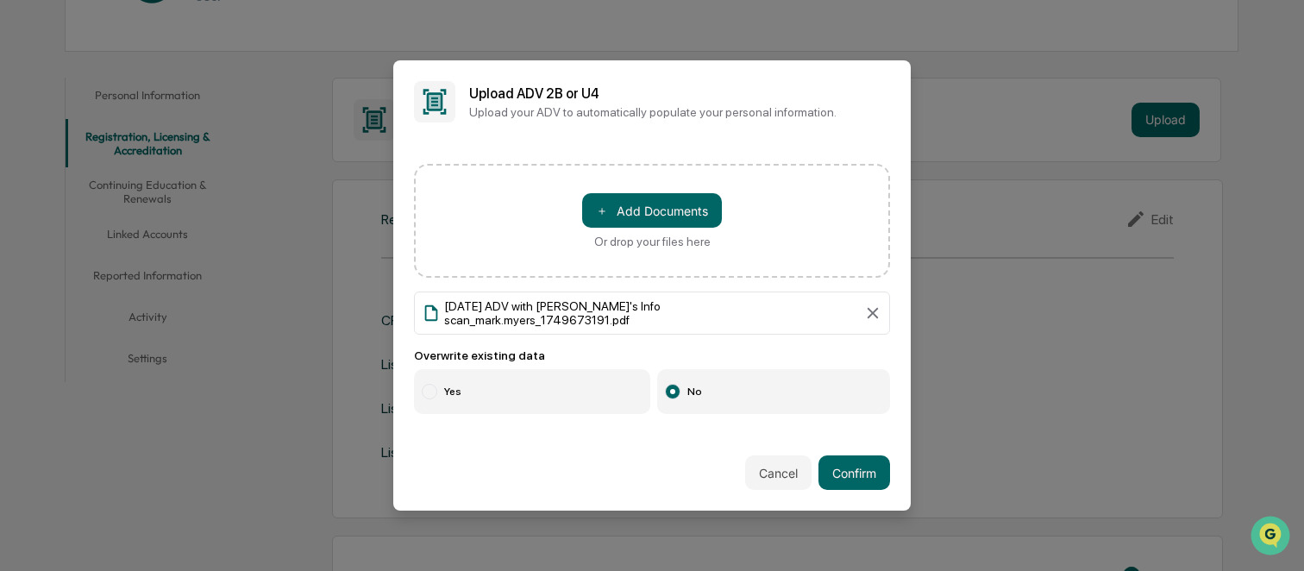
click at [859, 472] on button "Confirm" at bounding box center [855, 472] width 72 height 35
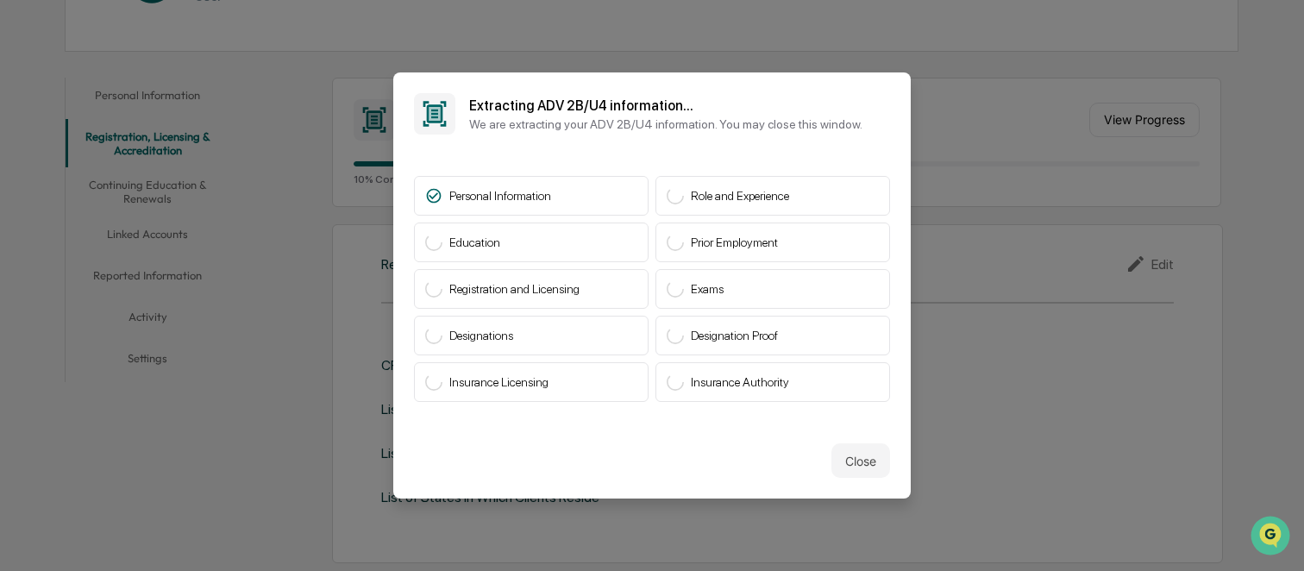
click at [842, 461] on button "Close" at bounding box center [861, 460] width 59 height 35
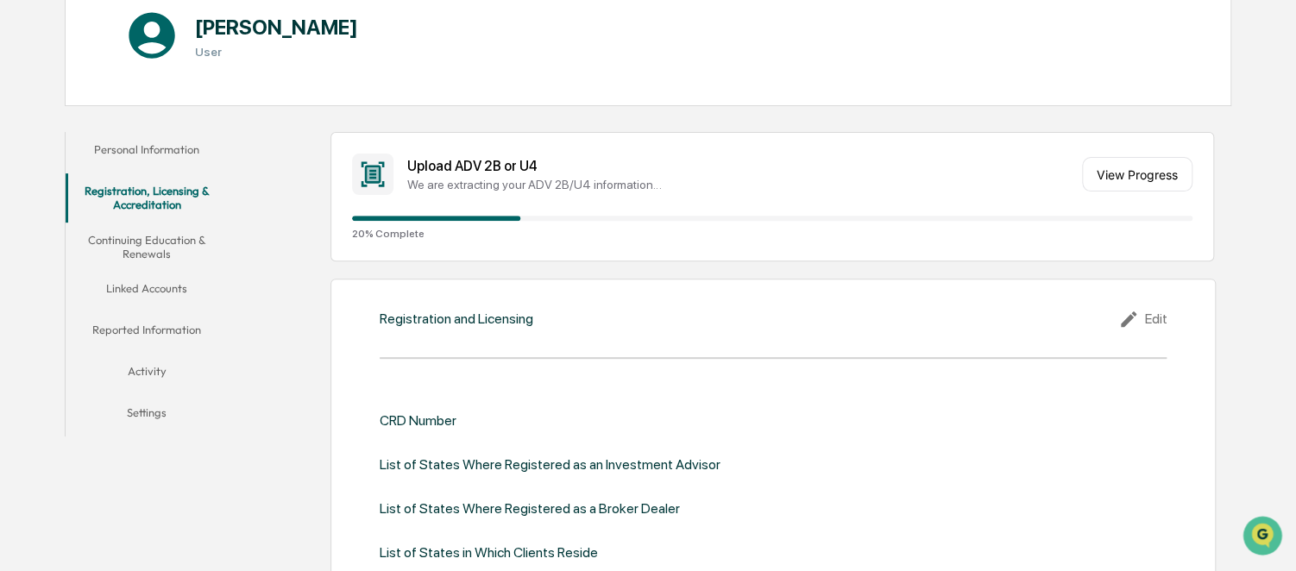
scroll to position [173, 0]
